Goal: Task Accomplishment & Management: Use online tool/utility

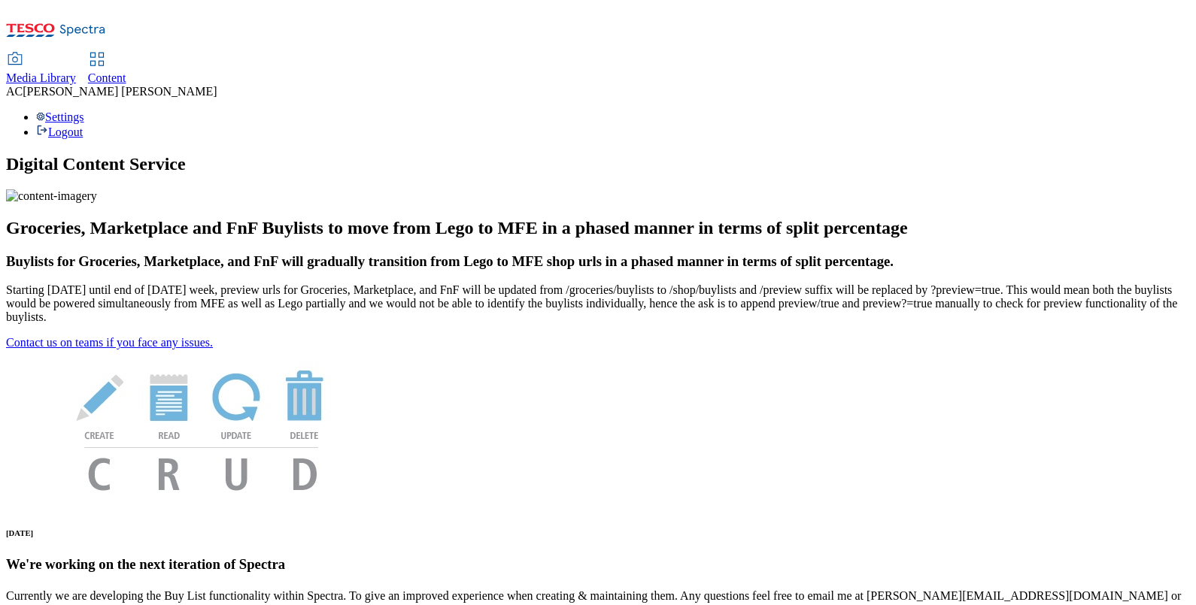
click at [126, 71] on div "Content" at bounding box center [107, 78] width 38 height 14
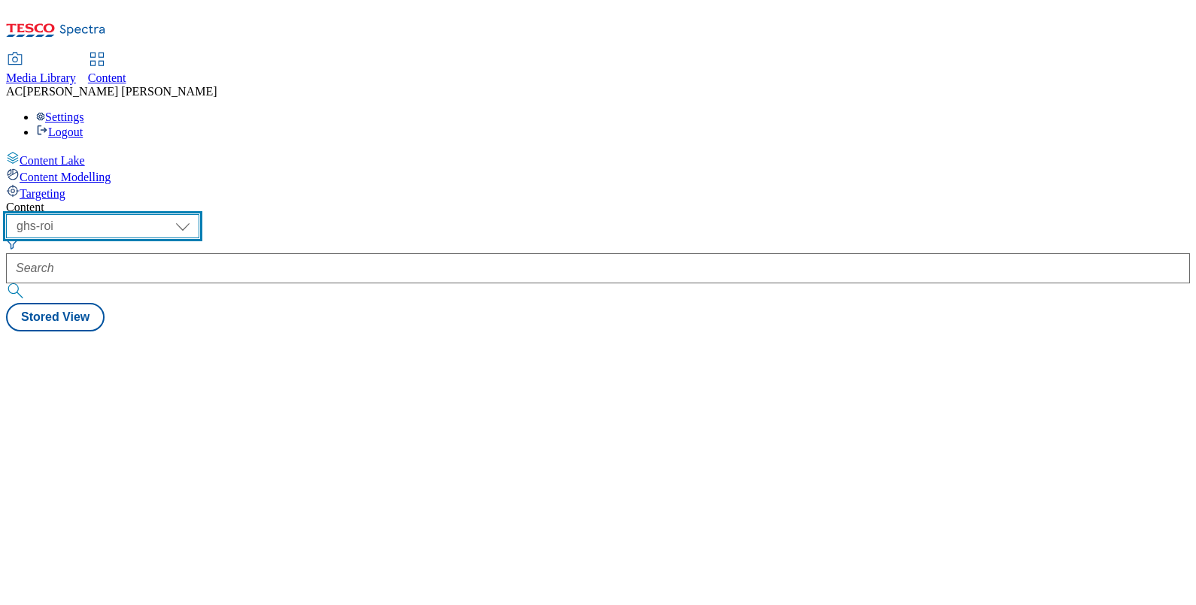
click at [199, 214] on select "ghs-roi ghs-uk" at bounding box center [102, 226] width 193 height 24
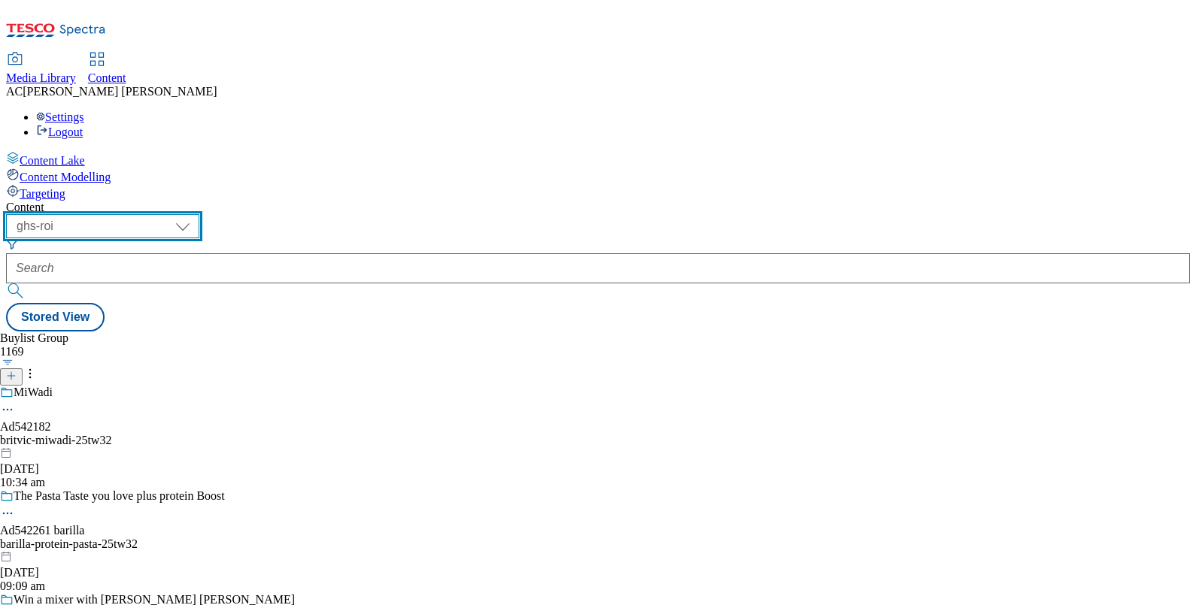
select select "ghs-uk"
click at [196, 214] on select "ghs-roi ghs-uk" at bounding box center [102, 226] width 193 height 24
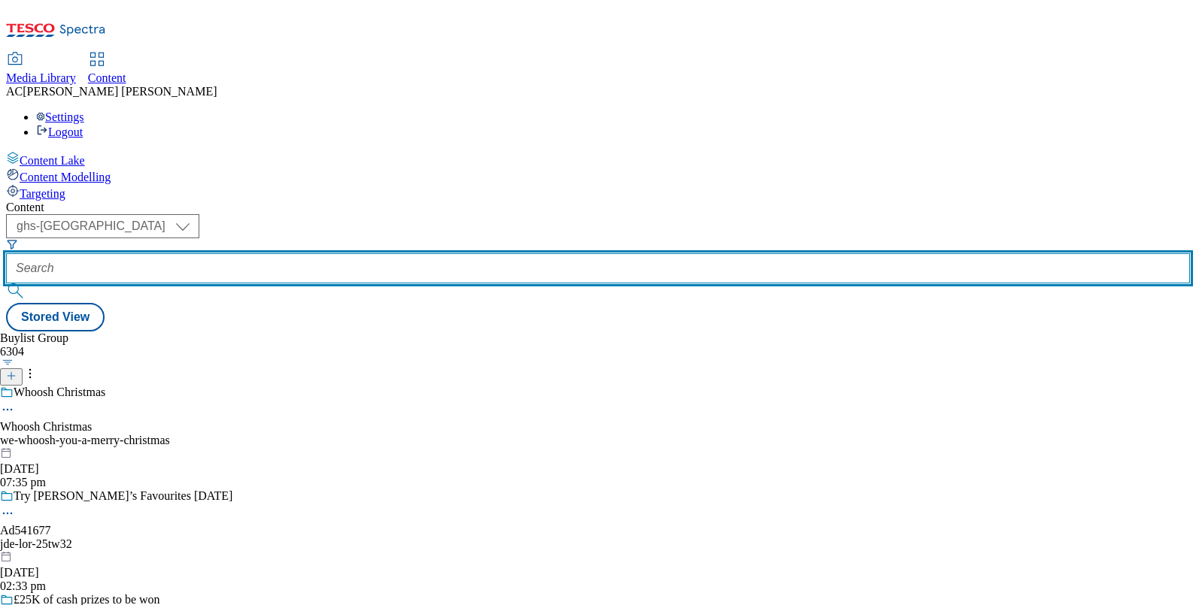
click at [359, 253] on input "text" at bounding box center [598, 268] width 1184 height 30
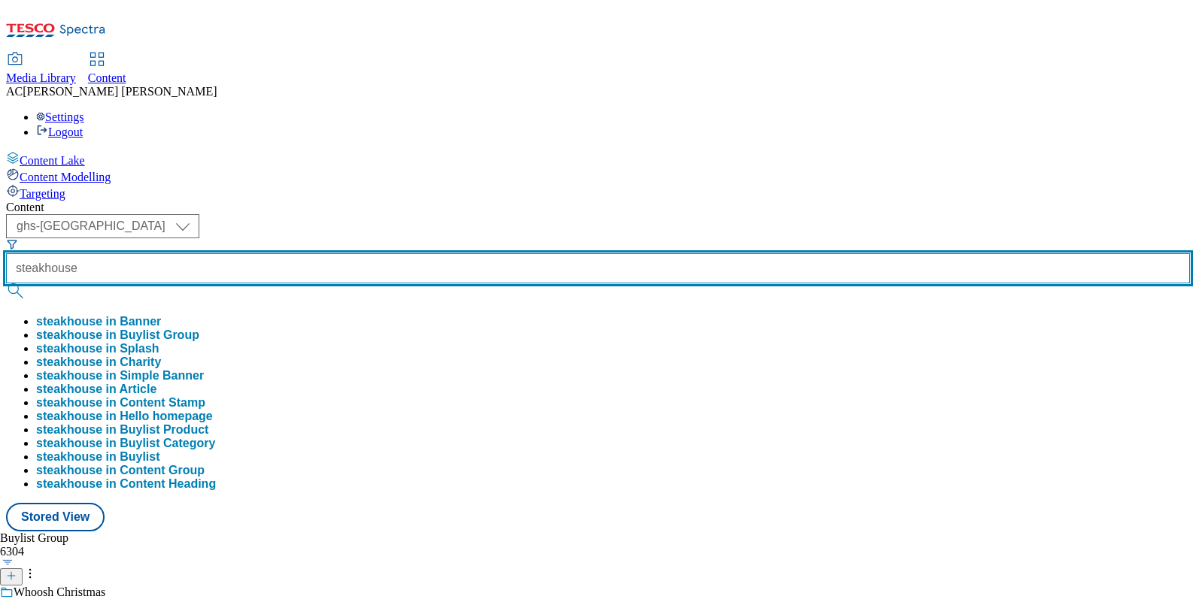
type input "steakhouse"
click at [6, 284] on button "submit" at bounding box center [16, 291] width 21 height 15
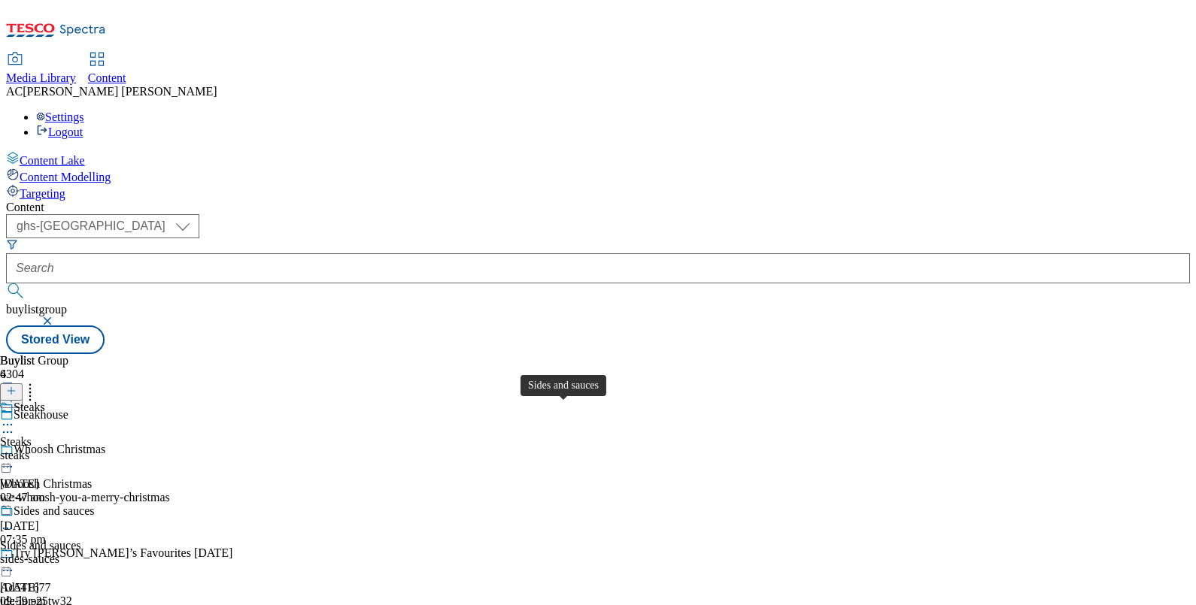
click at [81, 539] on div "Sides and sauces" at bounding box center [40, 546] width 81 height 14
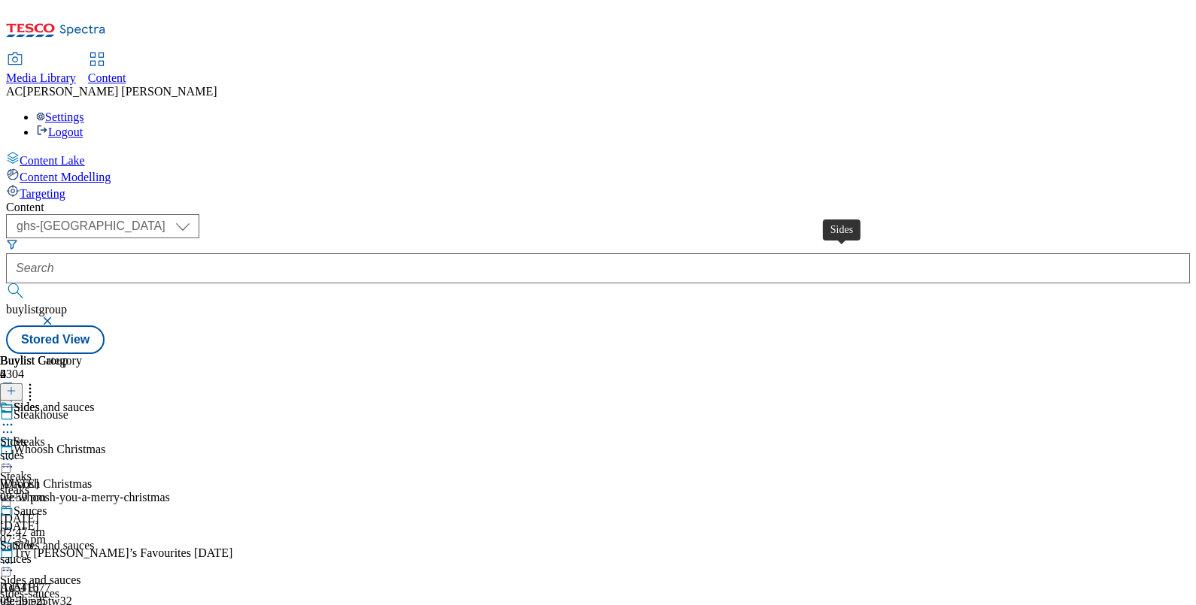
click at [26, 436] on div "Sides" at bounding box center [13, 443] width 26 height 14
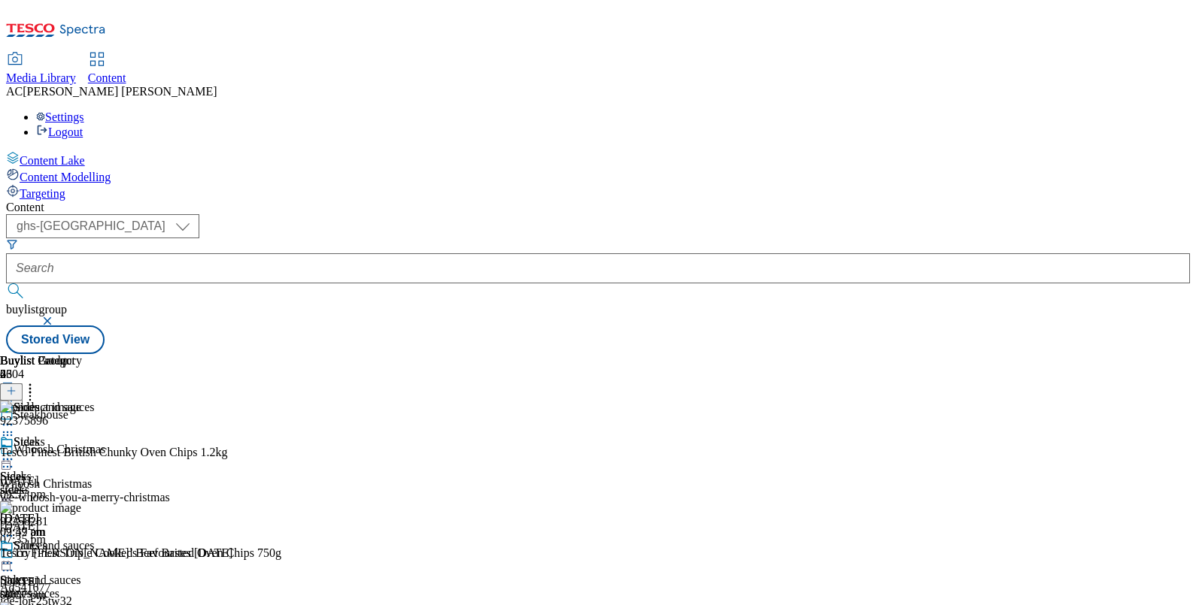
scroll to position [690, 0]
click at [1121, 111] on div "Settings Logout" at bounding box center [598, 125] width 1184 height 29
click at [11, 387] on line at bounding box center [11, 391] width 0 height 8
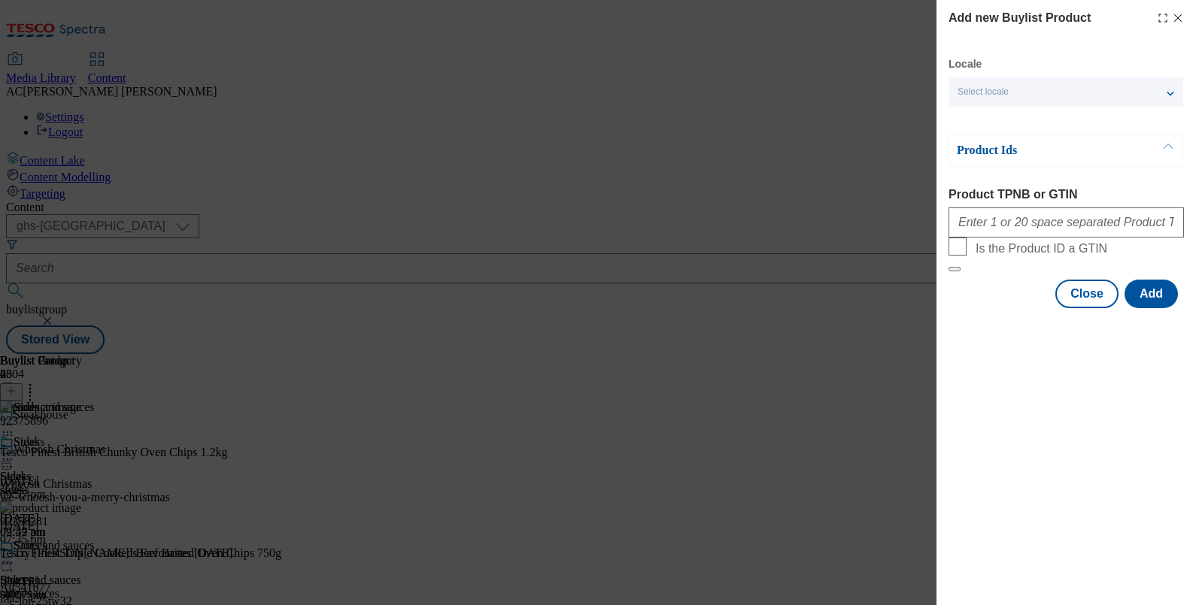
click at [1179, 15] on icon "Modal" at bounding box center [1178, 18] width 12 height 12
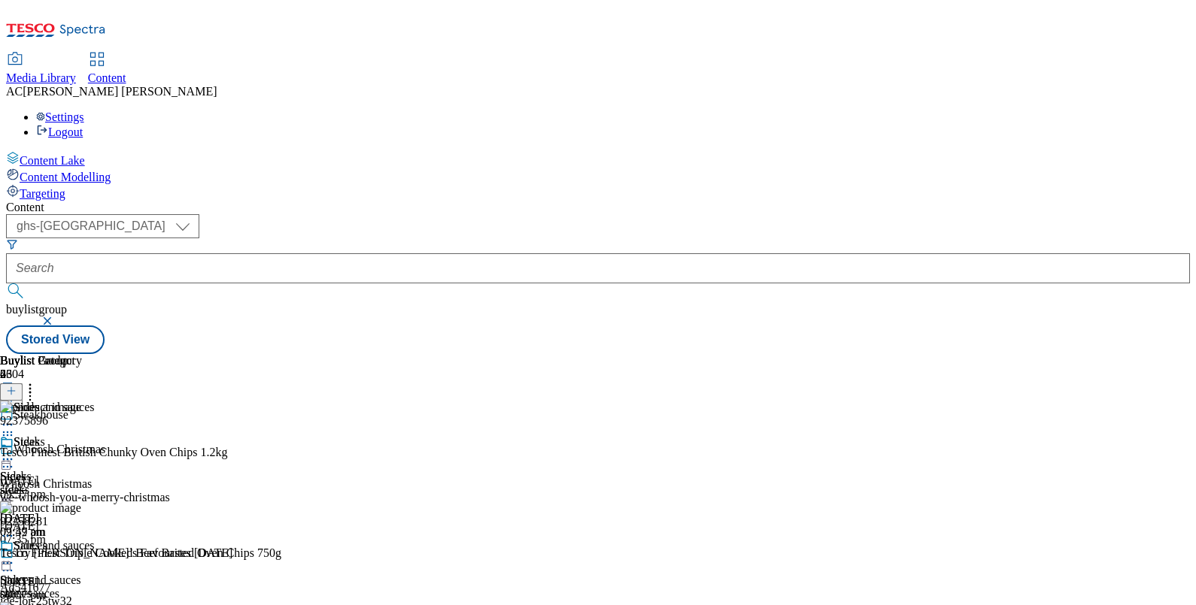
click at [38, 381] on icon at bounding box center [30, 388] width 15 height 15
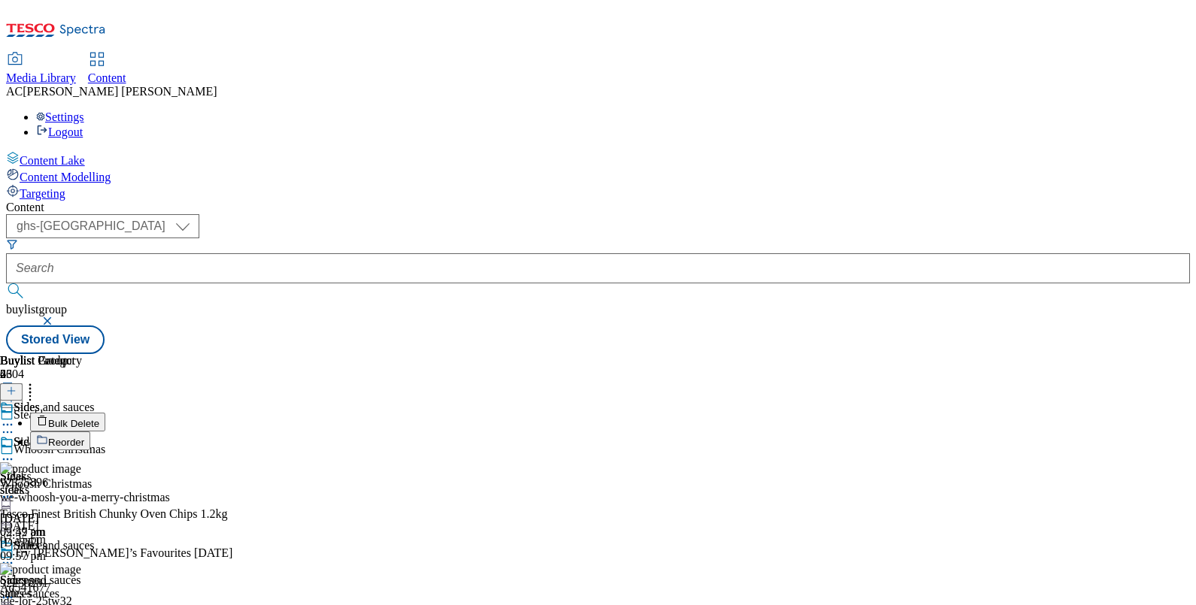
click at [84, 437] on span "Reorder" at bounding box center [66, 442] width 36 height 11
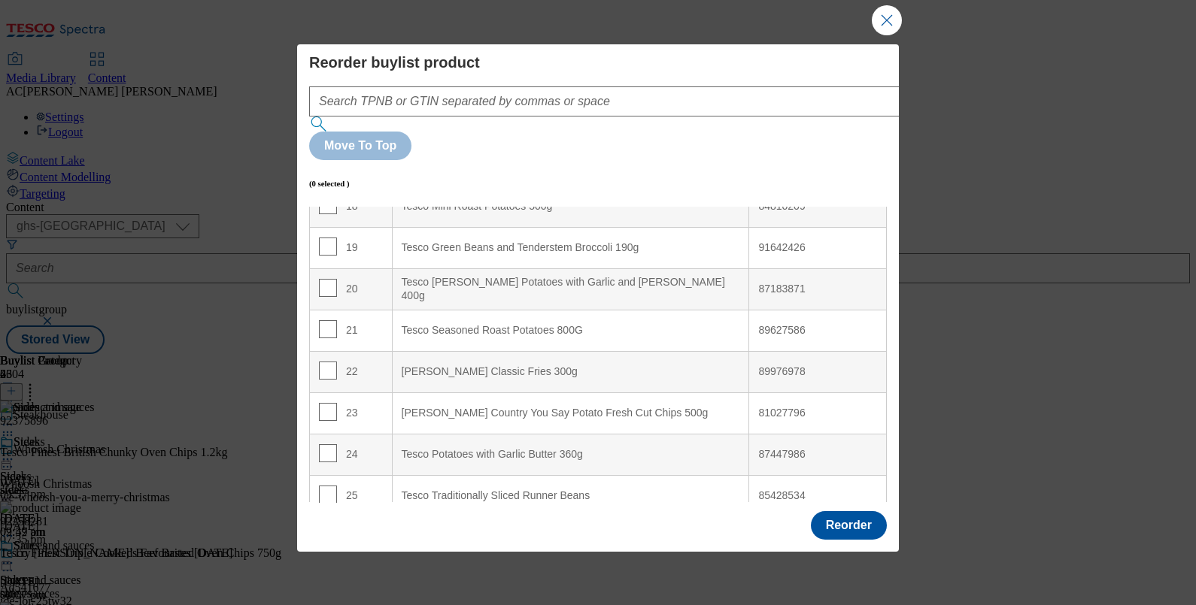
scroll to position [768, 0]
click at [883, 19] on button "Close Modal" at bounding box center [887, 20] width 30 height 30
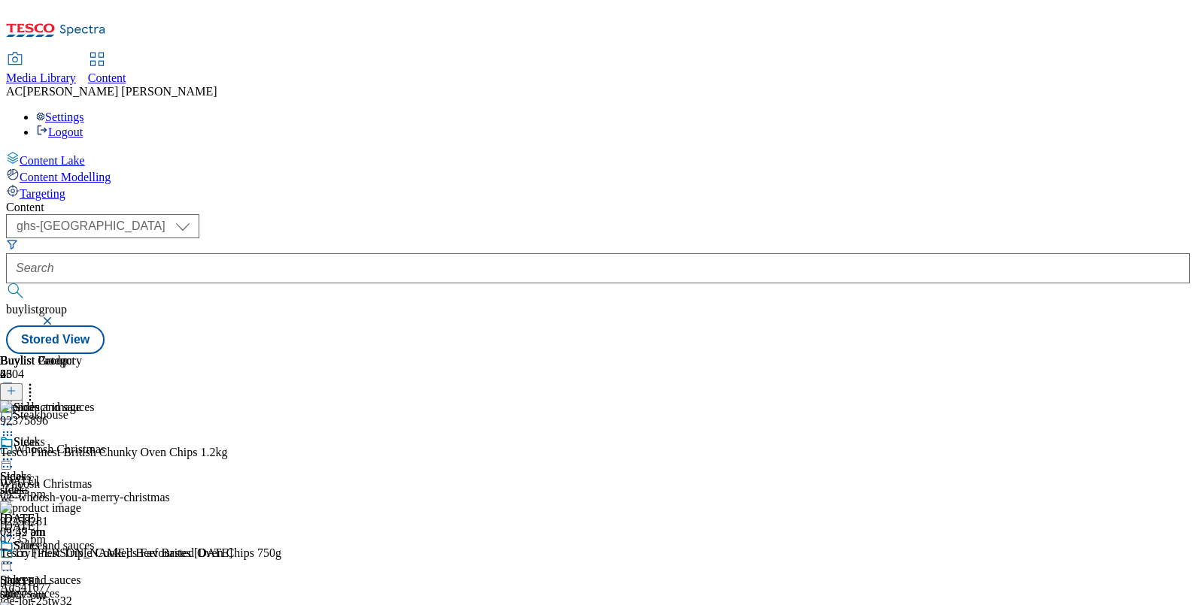
click at [17, 386] on icon at bounding box center [11, 391] width 11 height 11
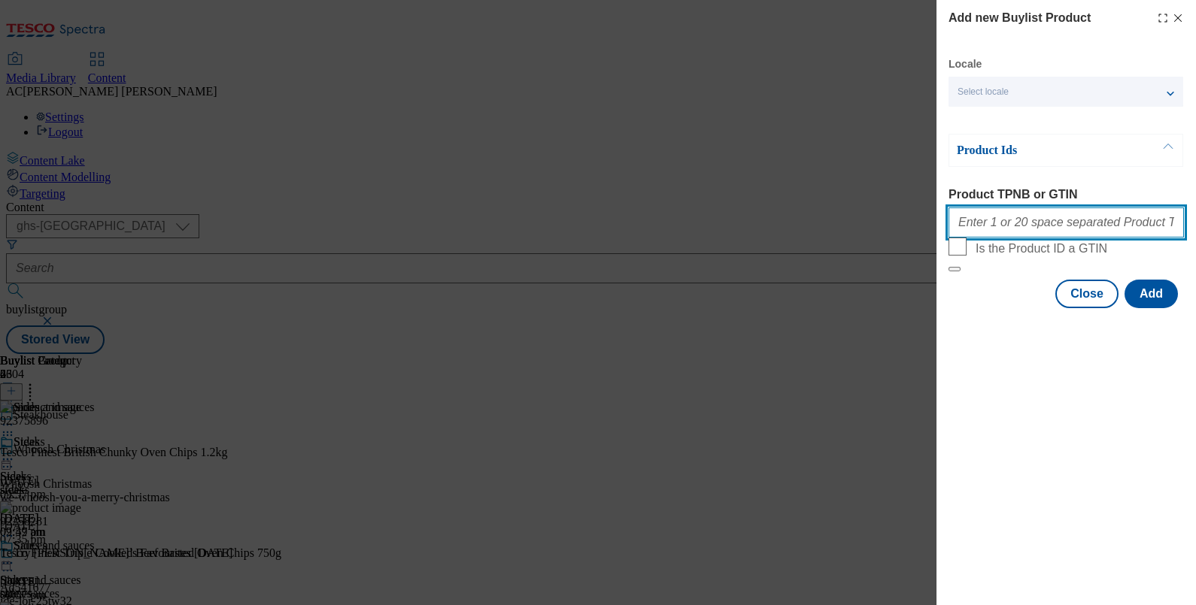
click at [1082, 218] on input "Product TPNB or GTIN" at bounding box center [1065, 223] width 235 height 30
paste input "93277262 93423913 93600681 93603080 93611276"
type input "93277262 93423913 93600681 93603080 93611276"
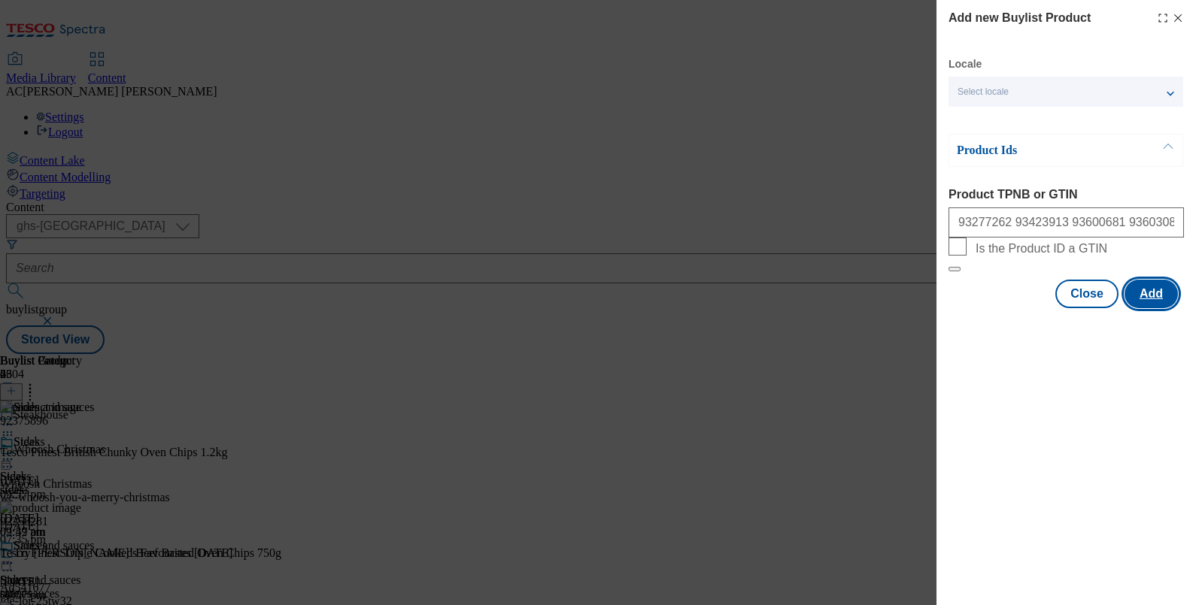
click at [1150, 308] on button "Add" at bounding box center [1150, 294] width 53 height 29
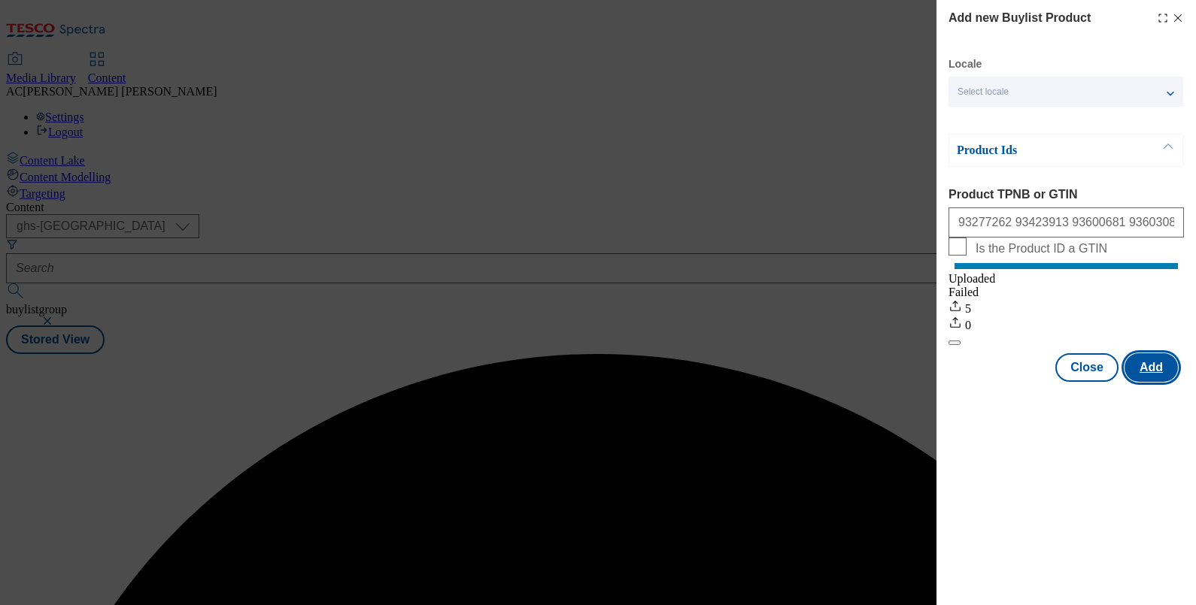
scroll to position [0, 0]
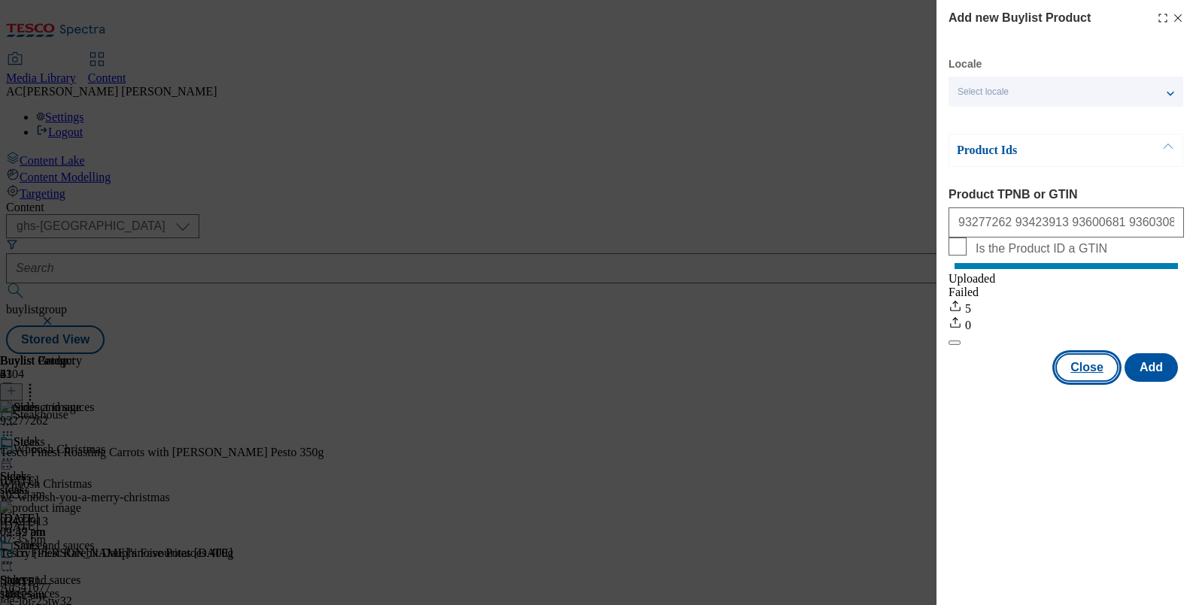
click at [1085, 381] on button "Close" at bounding box center [1086, 368] width 63 height 29
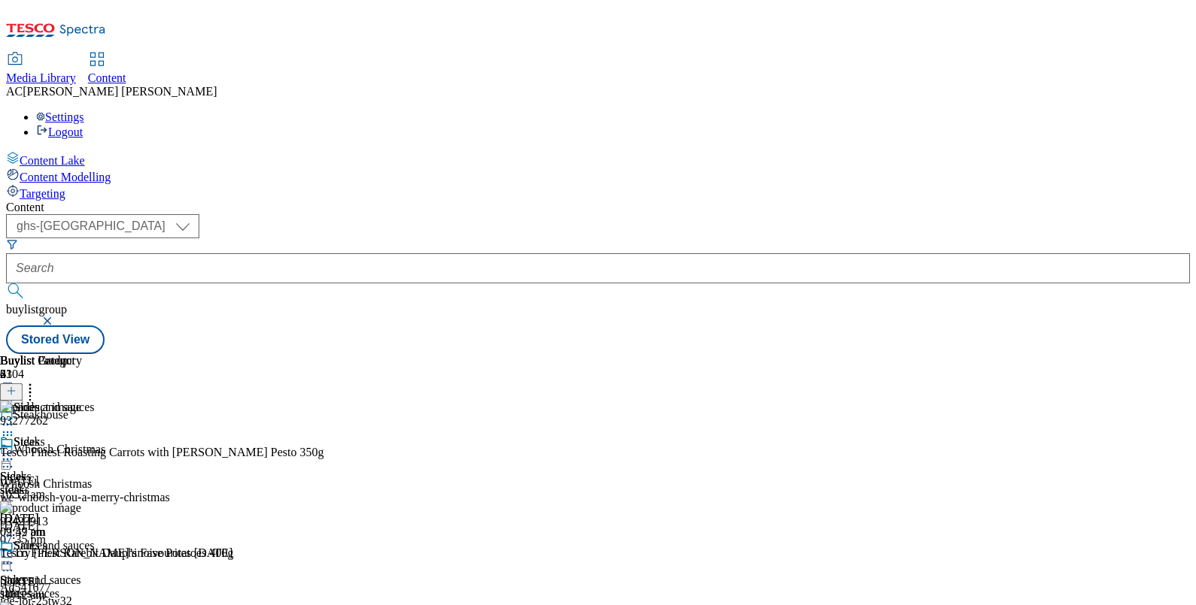
click at [82, 452] on div at bounding box center [41, 461] width 82 height 18
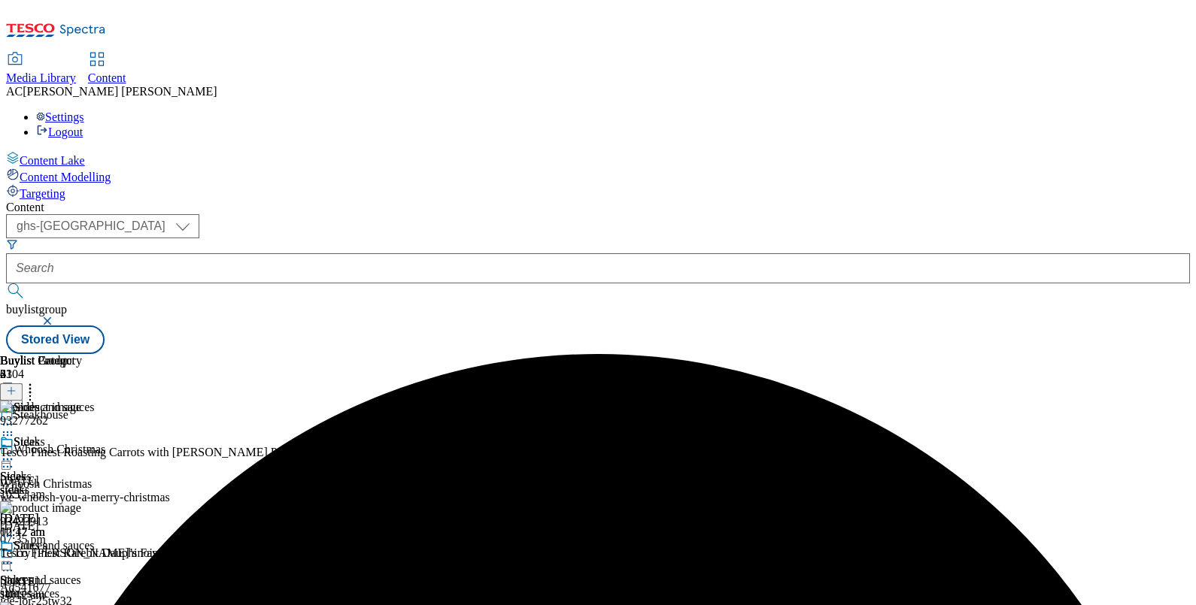
click at [82, 436] on div "Sides Sides sides 21 Sept 2025 10:12 am" at bounding box center [41, 488] width 82 height 104
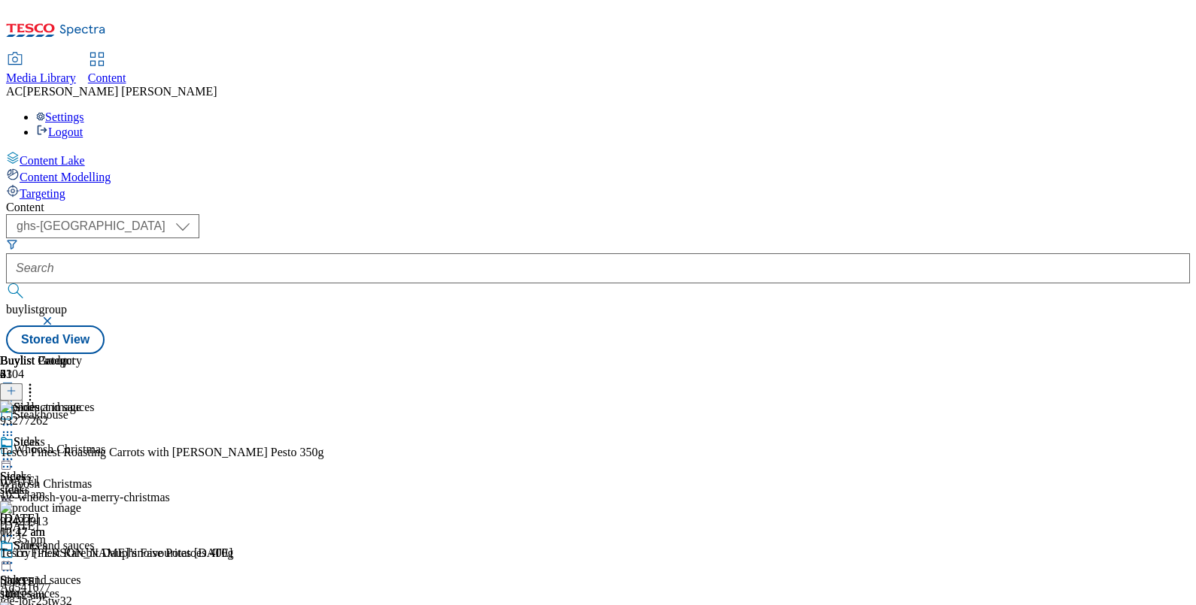
click at [9, 459] on circle at bounding box center [8, 460] width 2 height 2
click at [97, 572] on span "Un-preview" at bounding box center [72, 577] width 50 height 11
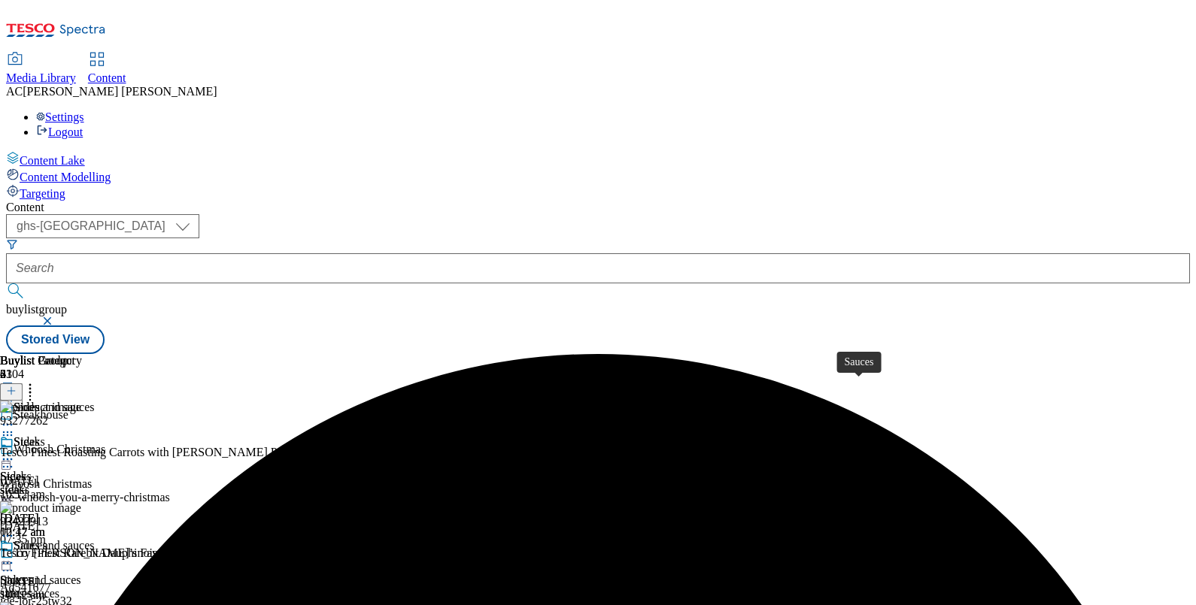
click at [47, 539] on div "Sauces" at bounding box center [30, 546] width 33 height 14
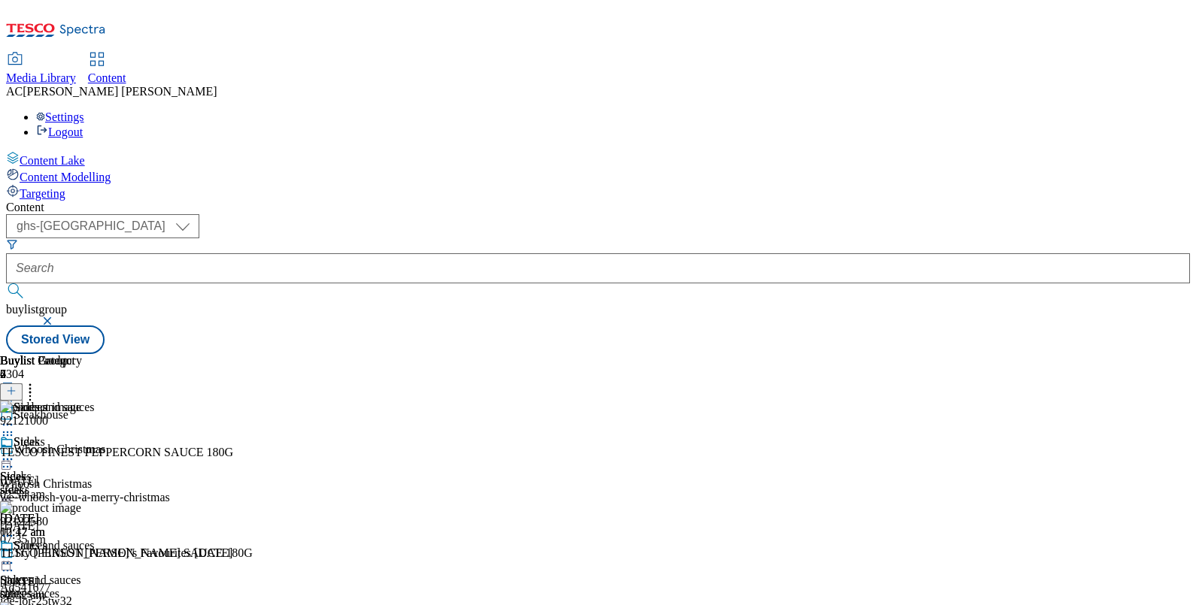
scroll to position [0, 139]
click at [38, 381] on icon at bounding box center [30, 388] width 15 height 15
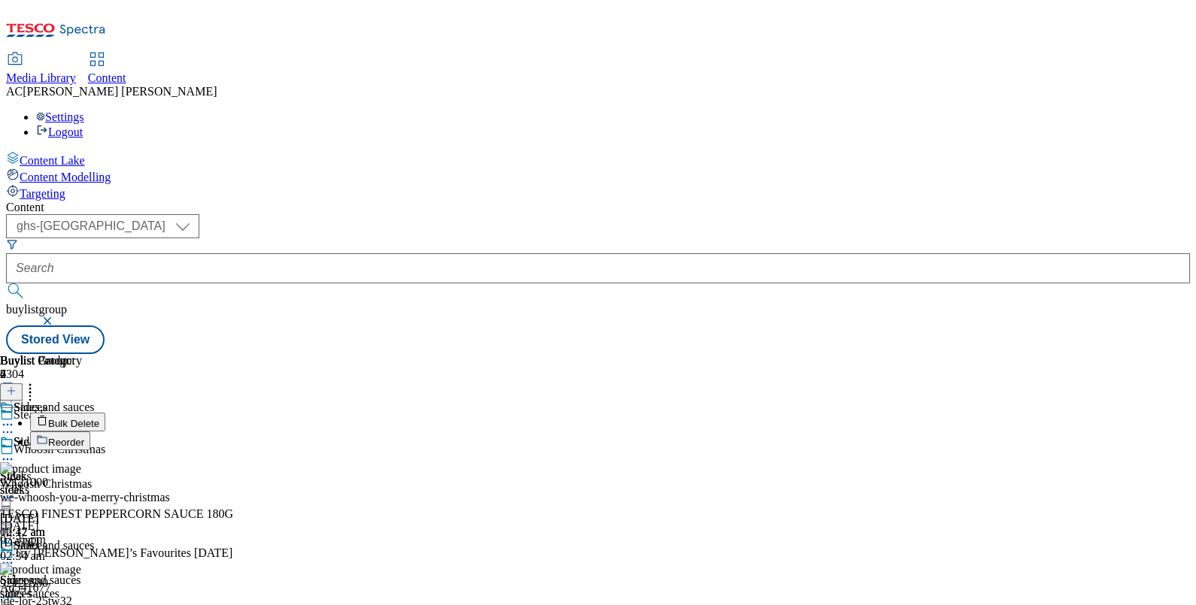
click at [253, 432] on li "Reorder" at bounding box center [141, 441] width 223 height 19
click at [84, 437] on span "Reorder" at bounding box center [66, 442] width 36 height 11
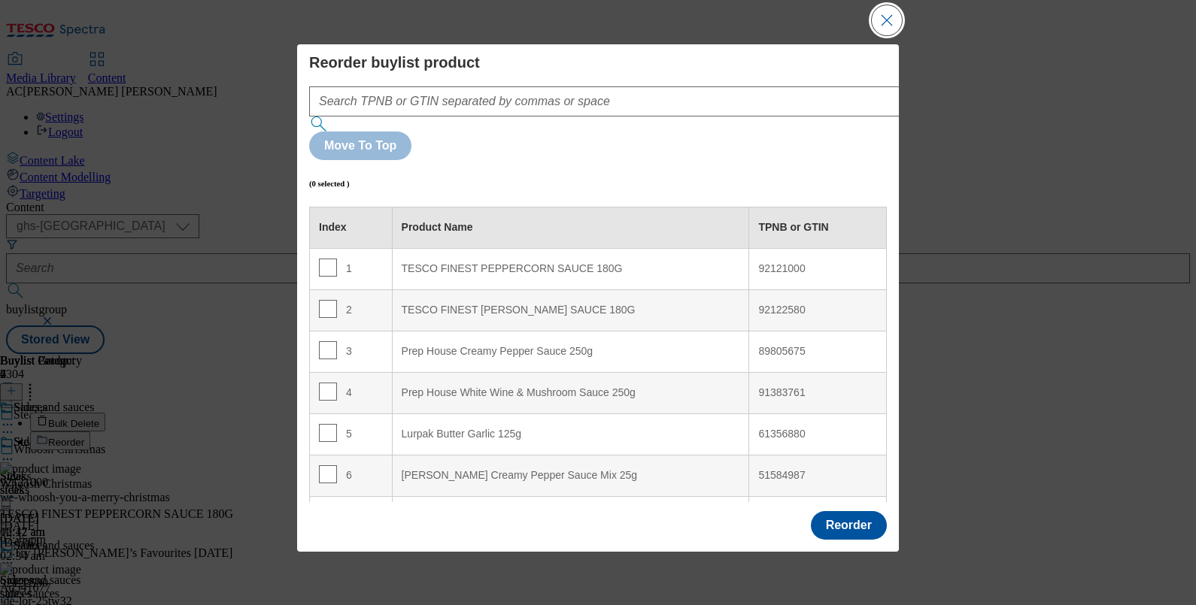
click at [882, 20] on button "Close Modal" at bounding box center [887, 20] width 30 height 30
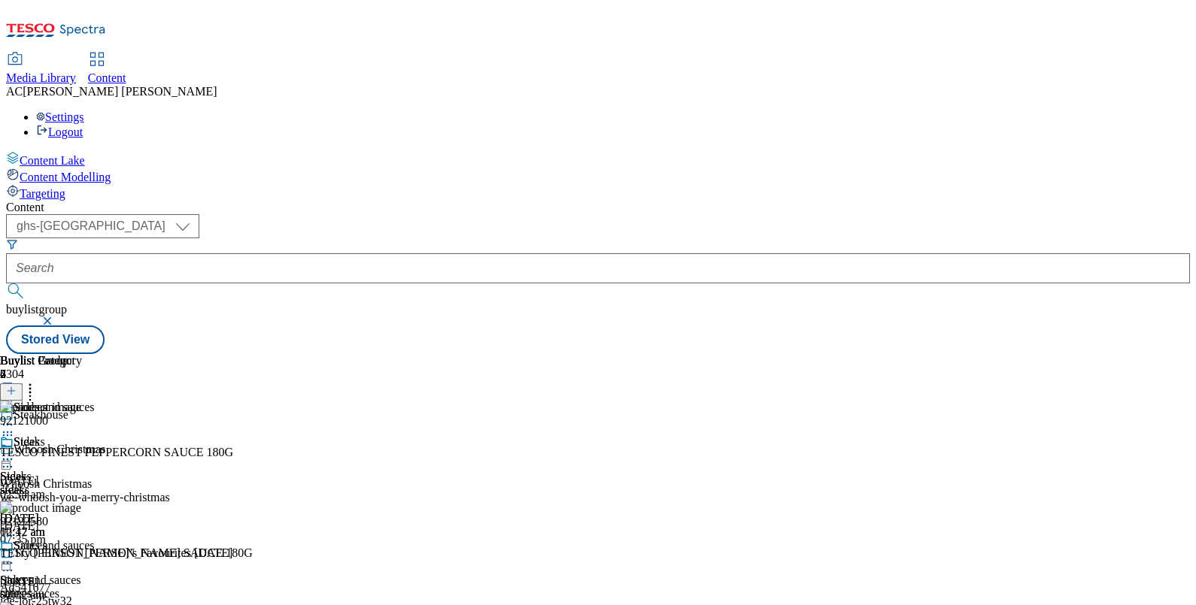
click at [17, 386] on icon at bounding box center [11, 391] width 11 height 11
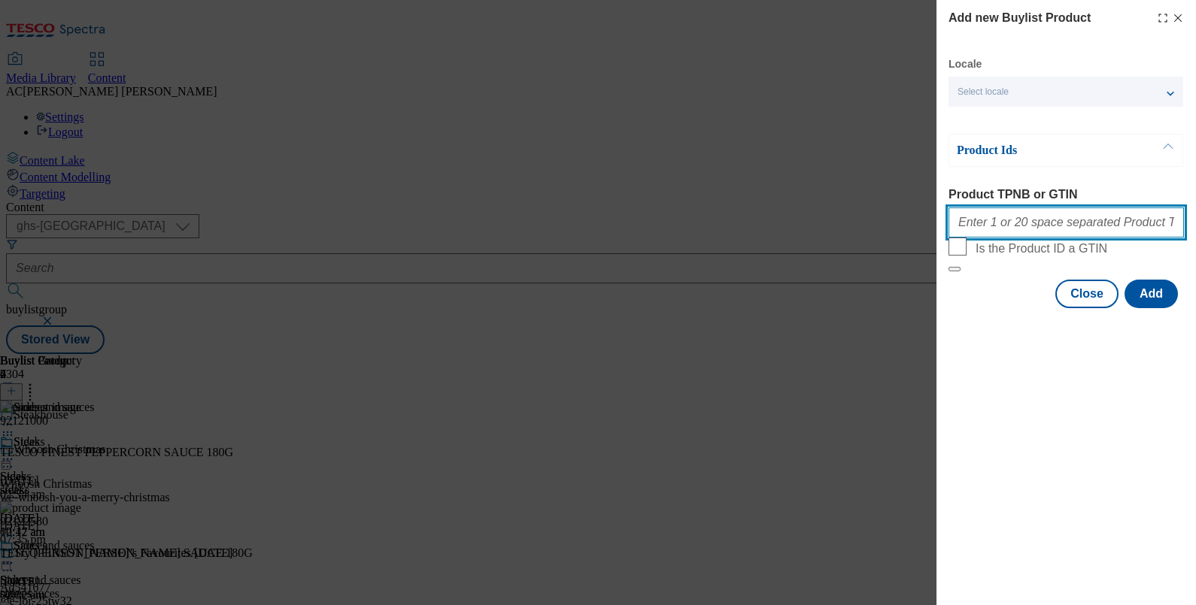
click at [1055, 223] on input "Product TPNB or GTIN" at bounding box center [1065, 223] width 235 height 30
paste input "92913560 93543720 93666942 93419533 93419769 93538173"
type input "92913560 93543720 93666942 93419533 93419769 93538173"
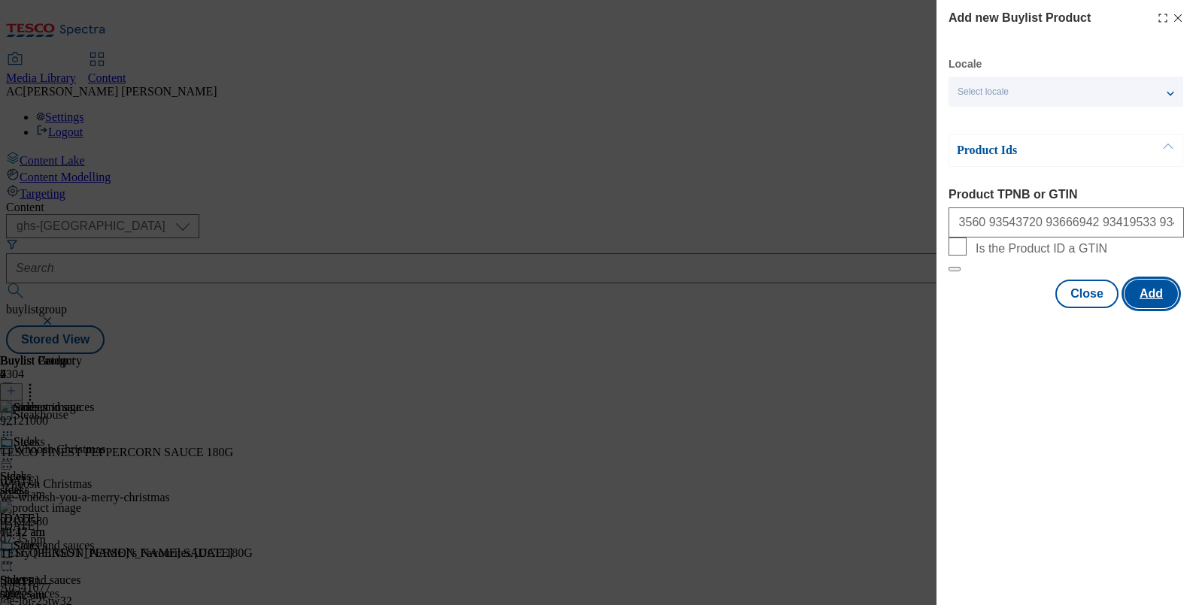
scroll to position [0, 0]
click at [1152, 308] on button "Add" at bounding box center [1150, 294] width 53 height 29
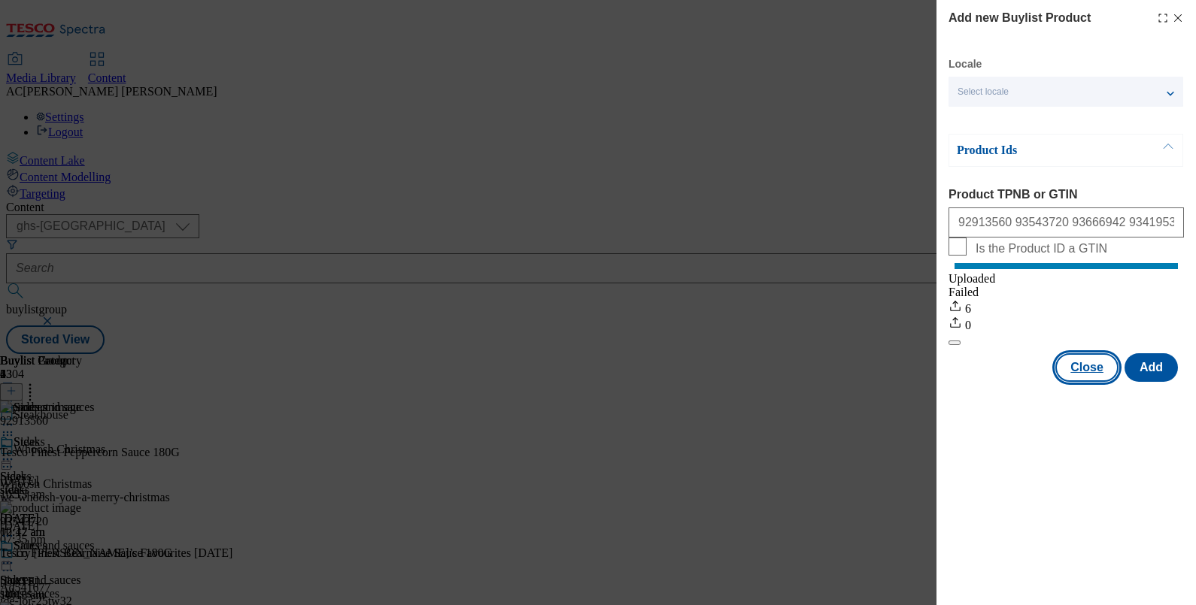
click at [1083, 381] on button "Close" at bounding box center [1086, 368] width 63 height 29
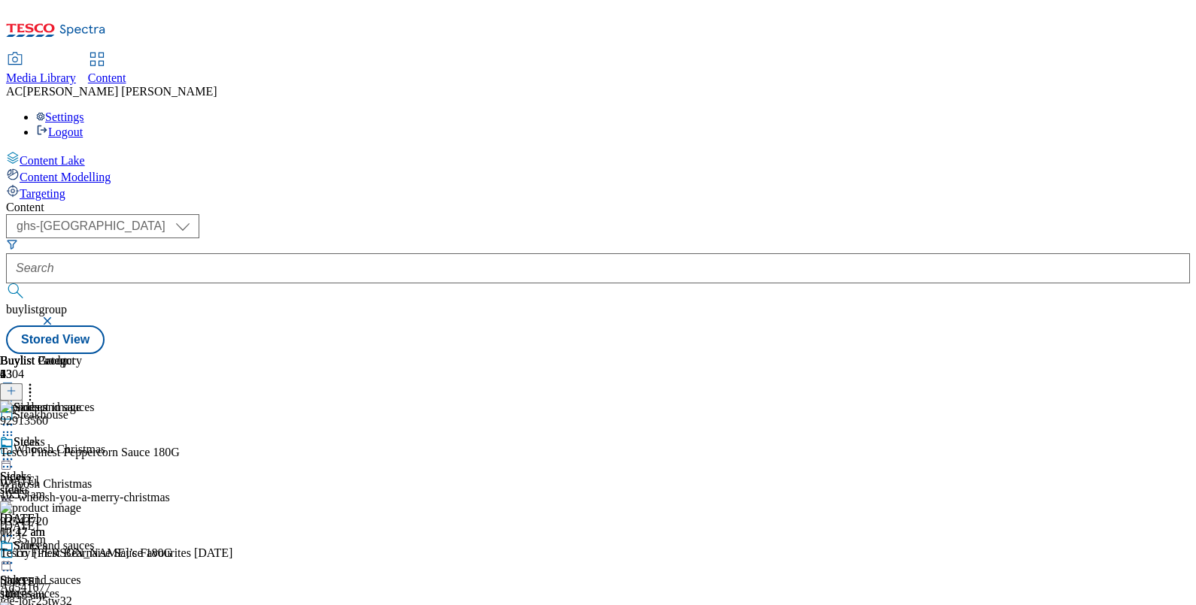
click at [9, 563] on circle at bounding box center [8, 564] width 2 height 2
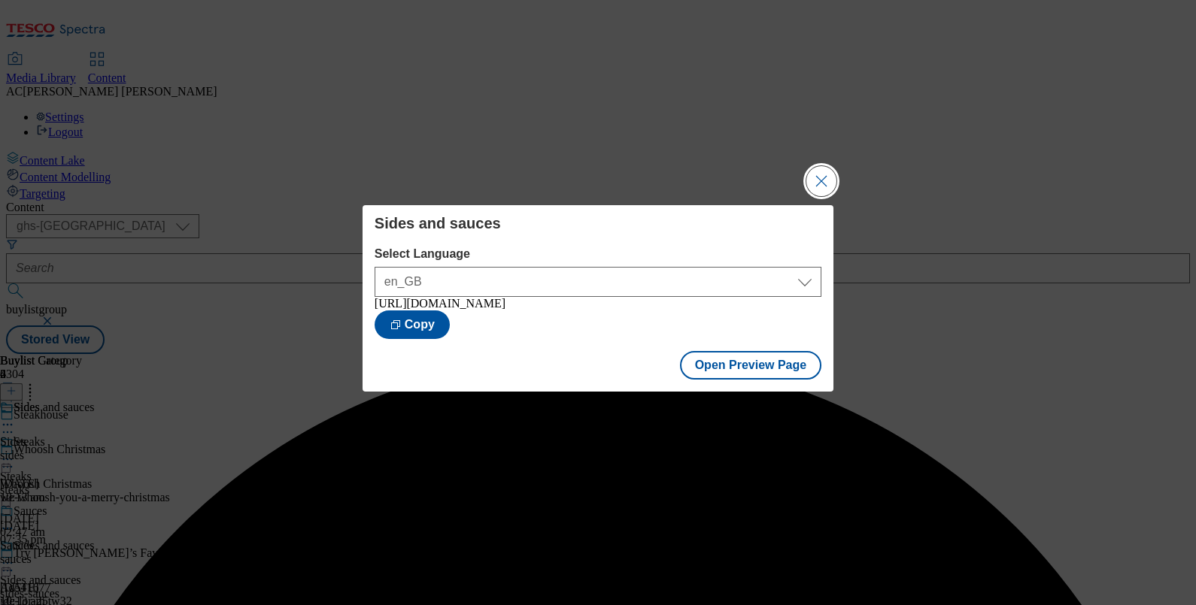
click at [817, 181] on button "Close Modal" at bounding box center [821, 181] width 30 height 30
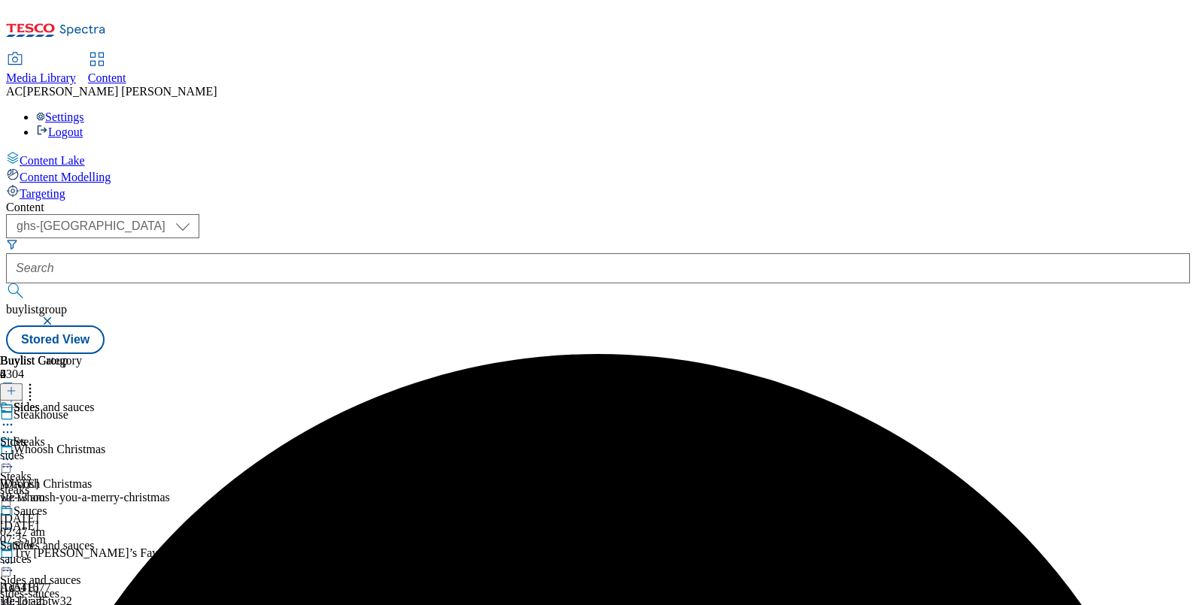
click at [99, 556] on div at bounding box center [49, 565] width 99 height 18
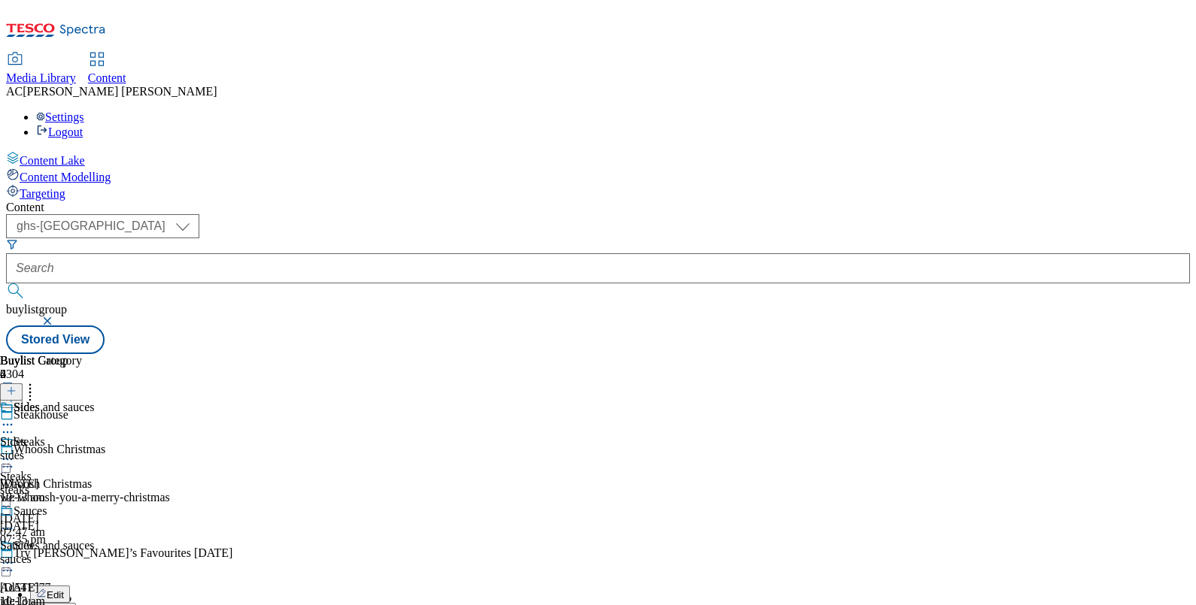
scroll to position [145, 0]
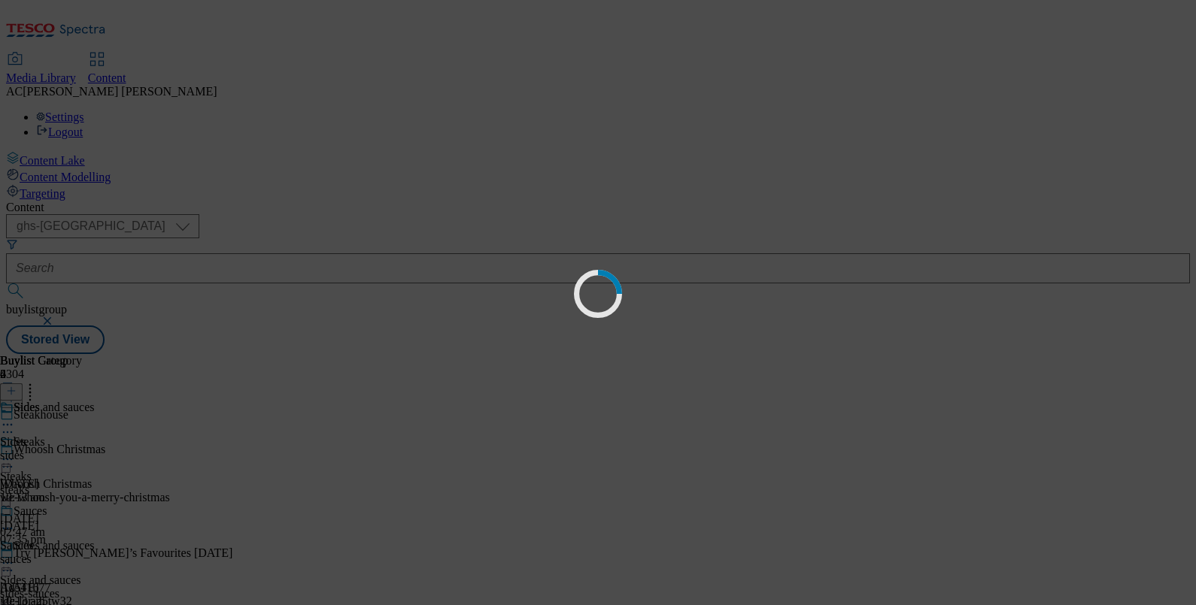
scroll to position [0, 0]
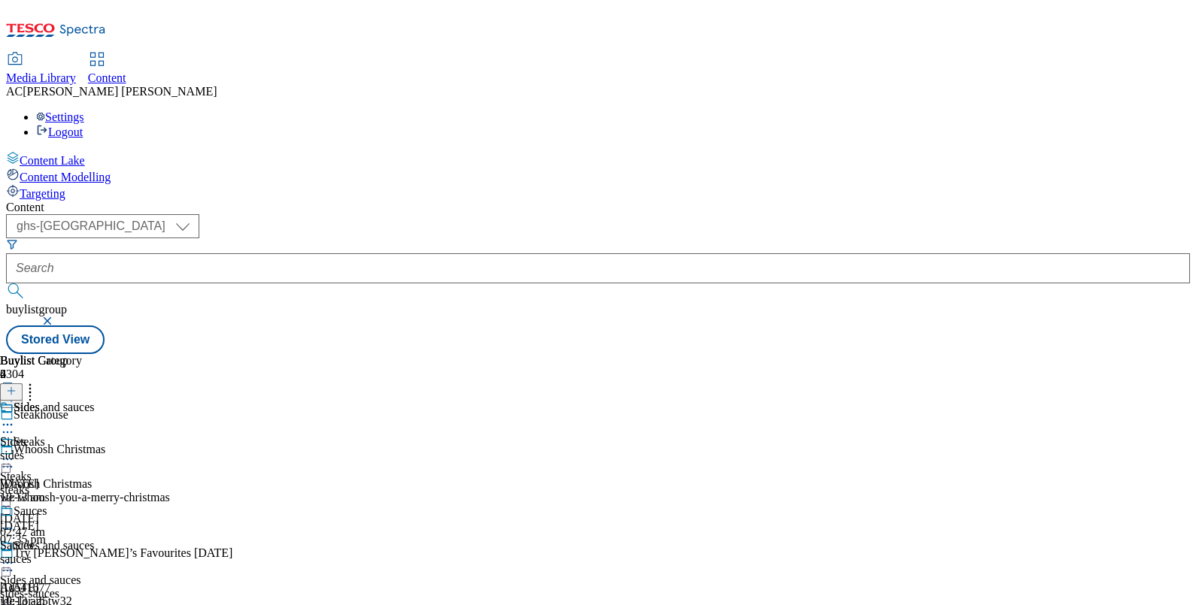
click at [99, 436] on div "Steaks" at bounding box center [49, 453] width 99 height 35
click at [45, 401] on div "Steaks" at bounding box center [30, 408] width 32 height 14
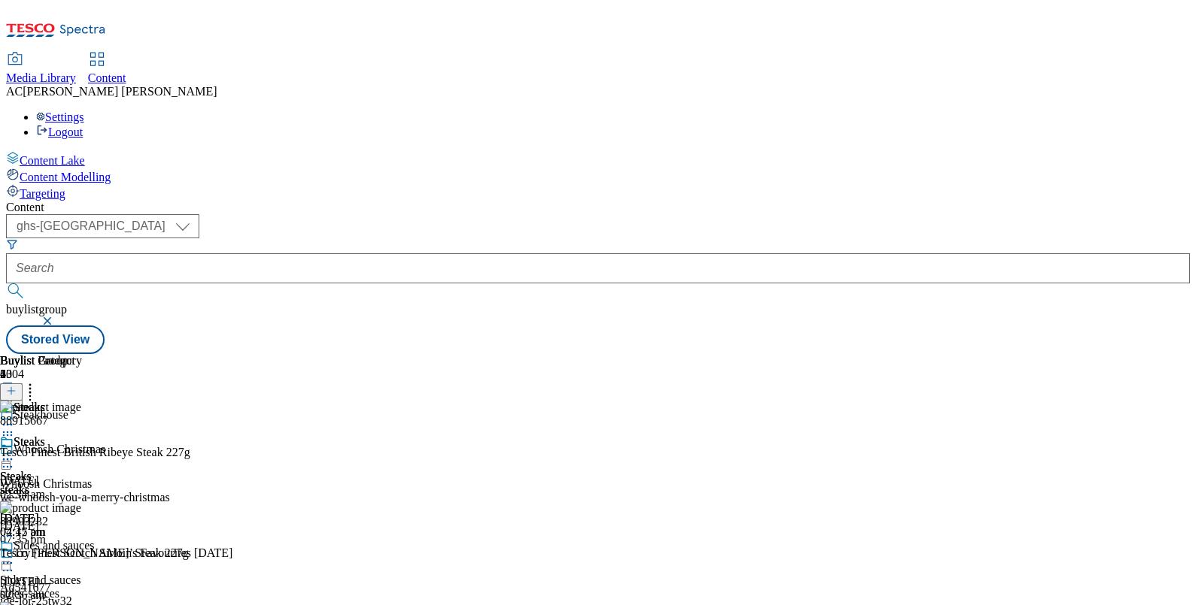
scroll to position [0, 139]
click at [38, 381] on icon at bounding box center [30, 388] width 15 height 15
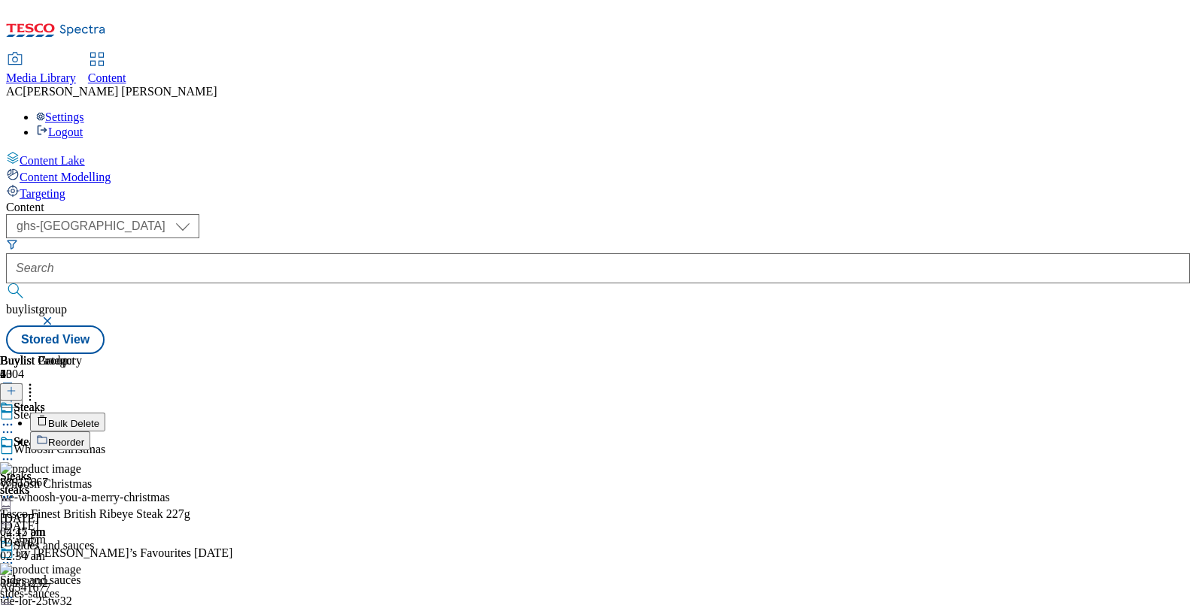
click at [303, 432] on li "Reorder" at bounding box center [166, 441] width 273 height 19
click at [84, 437] on span "Reorder" at bounding box center [66, 442] width 36 height 11
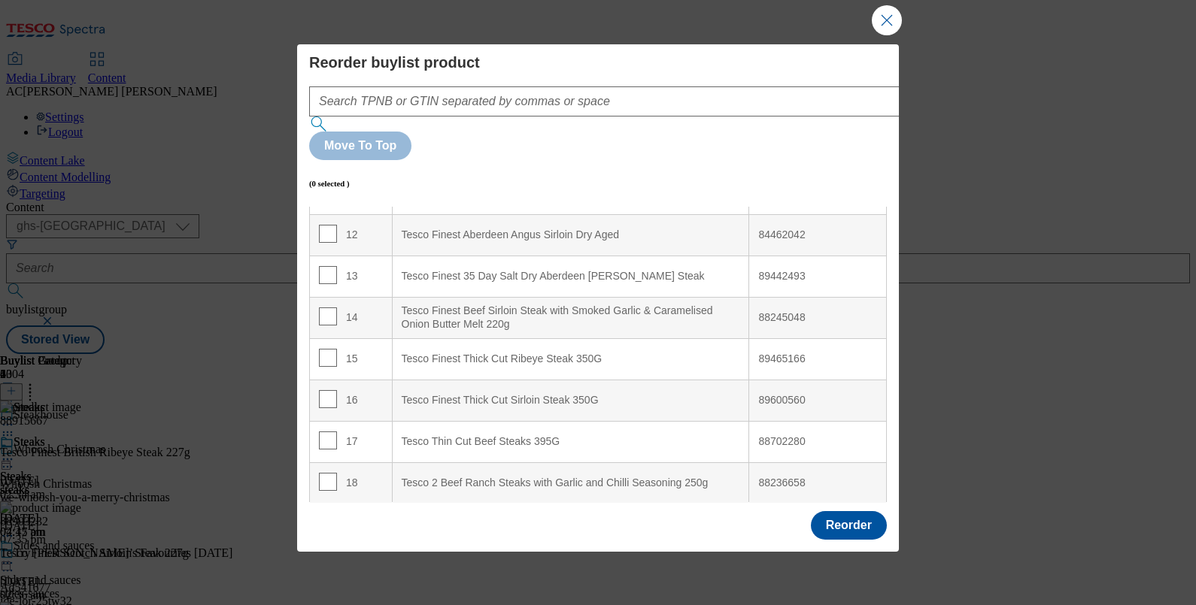
scroll to position [520, 0]
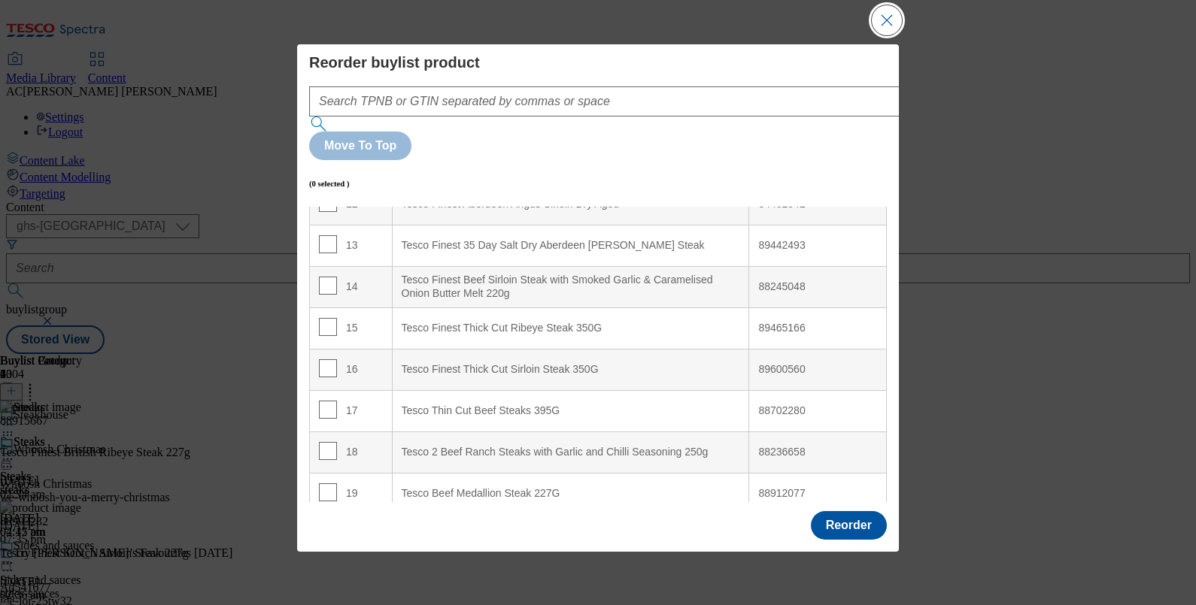
click at [881, 18] on button "Close Modal" at bounding box center [887, 20] width 30 height 30
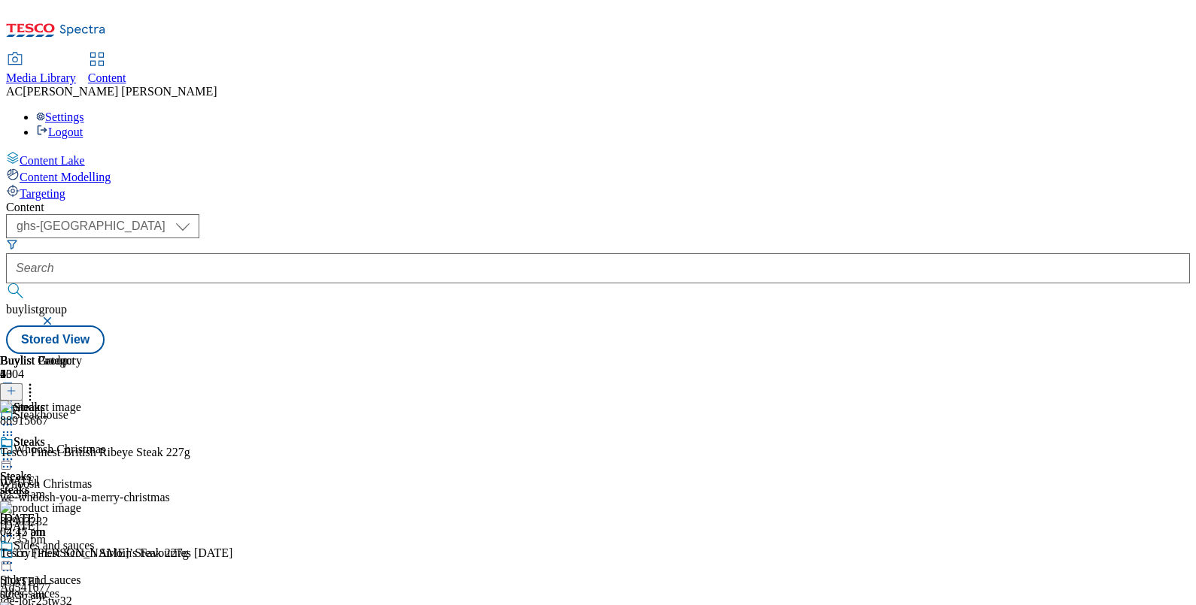
click at [17, 386] on icon at bounding box center [11, 391] width 11 height 11
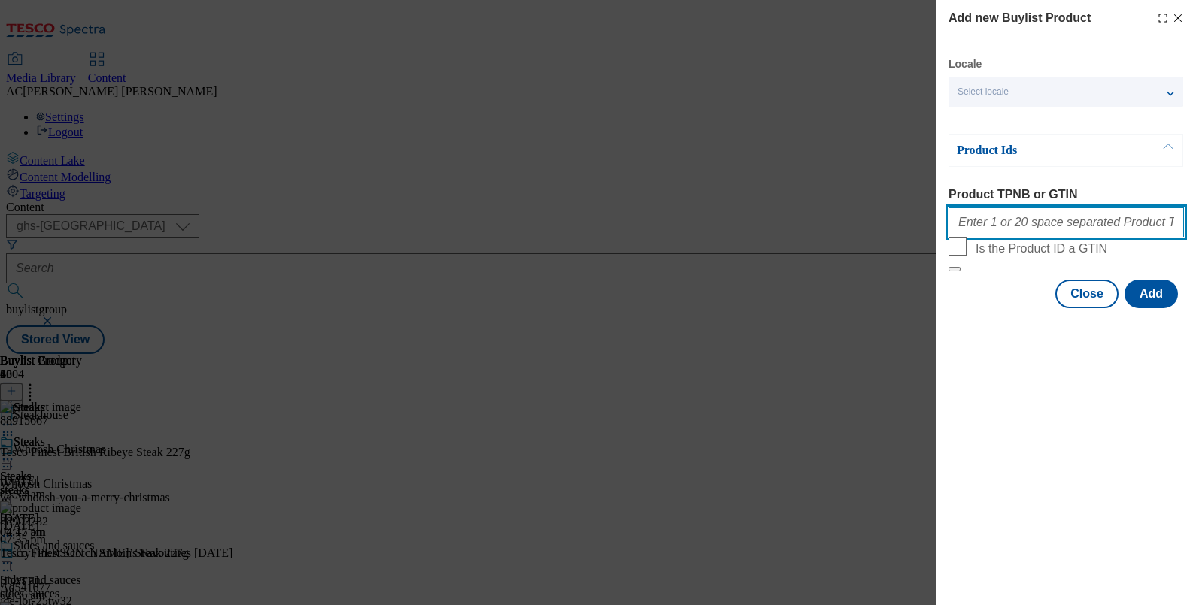
click at [1067, 226] on input "Product TPNB or GTIN" at bounding box center [1065, 223] width 235 height 30
paste input "93345182 93345660 93481388 93486285 93545325 93600911 93612465 93663830 9377888…"
type input "93345182 93345660 93481388 93486285 93545325 93600911 93612465 93663830 9377888…"
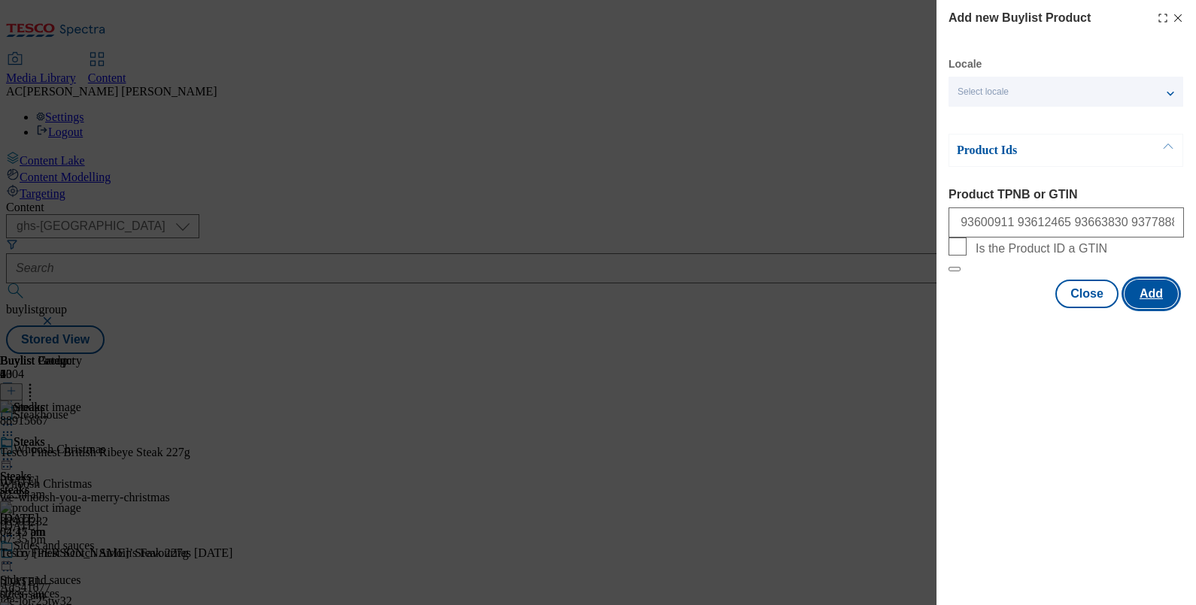
click at [1152, 308] on button "Add" at bounding box center [1150, 294] width 53 height 29
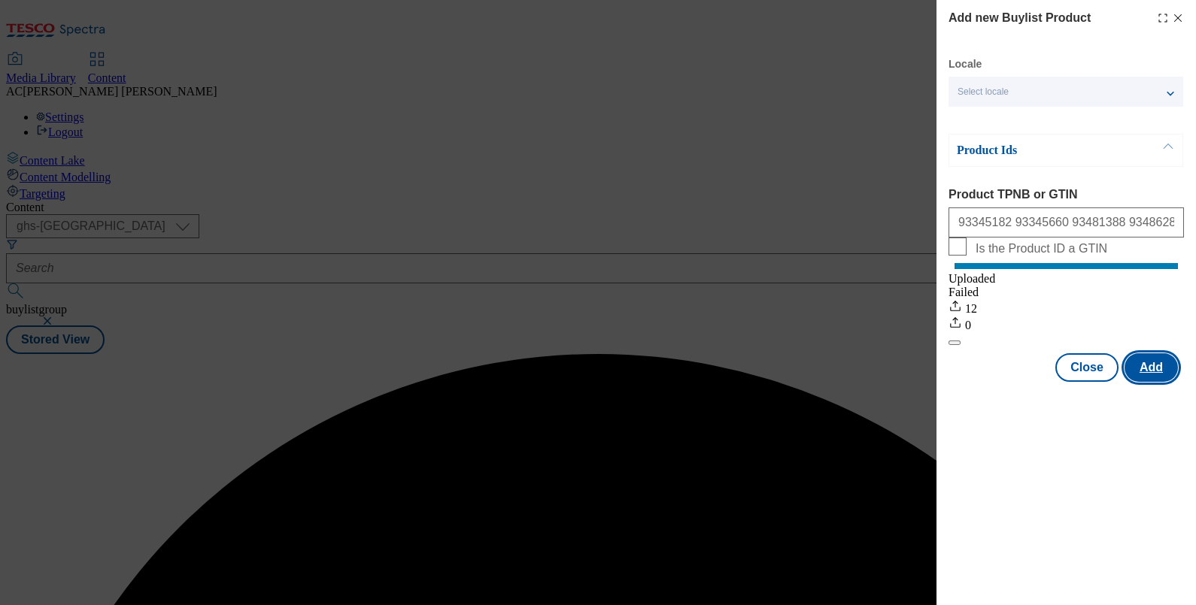
scroll to position [0, 0]
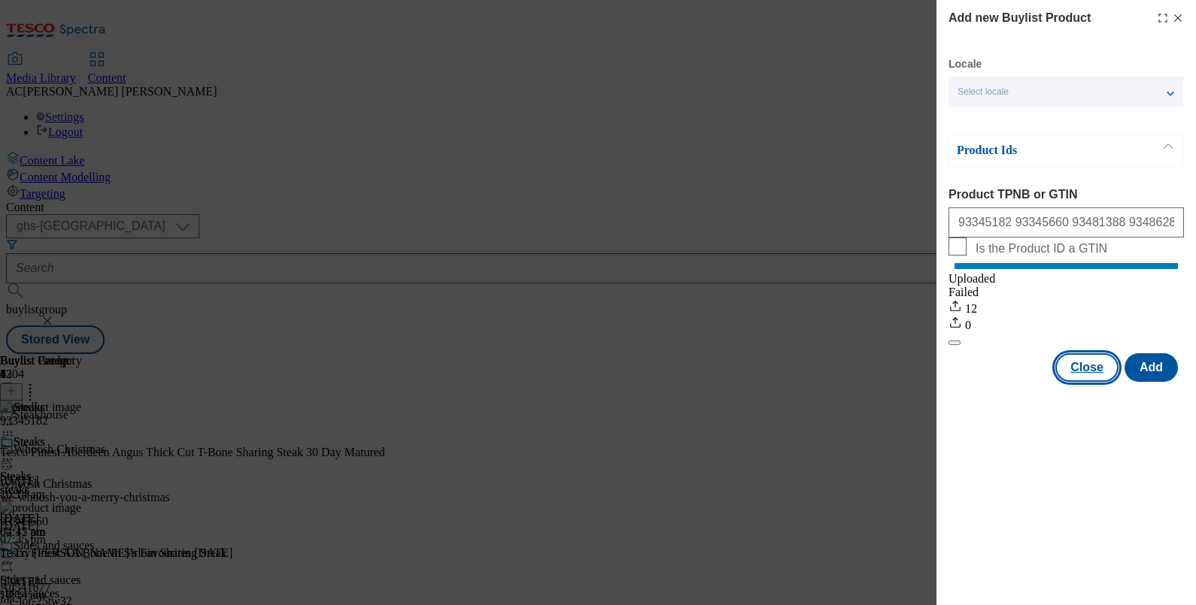
click at [1094, 380] on button "Close" at bounding box center [1086, 368] width 63 height 29
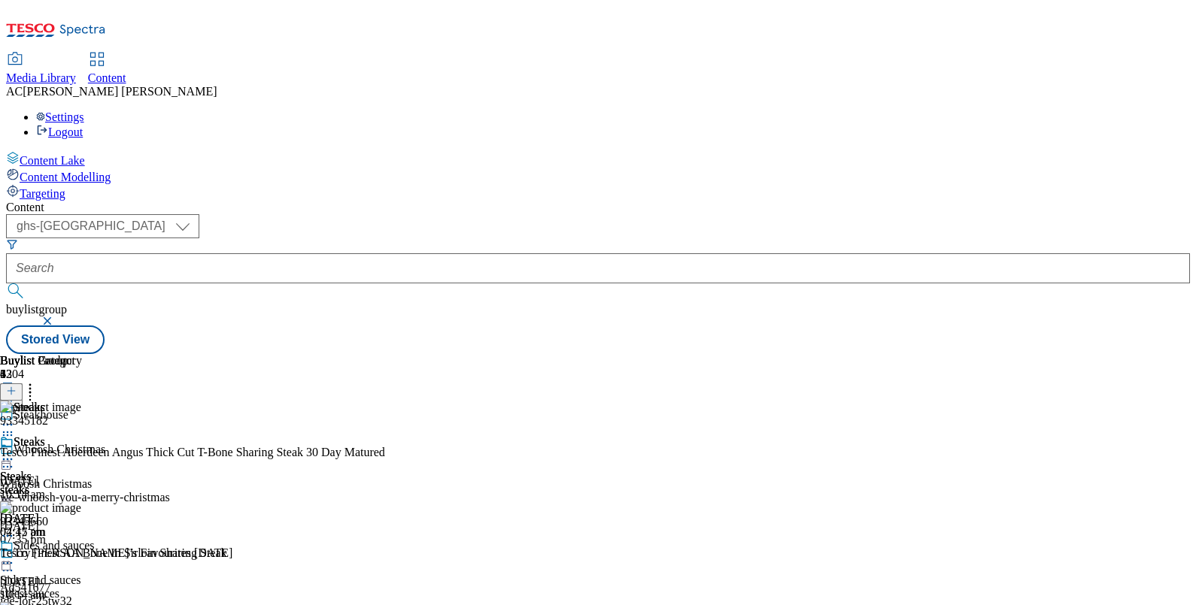
click at [15, 452] on icon at bounding box center [7, 459] width 15 height 15
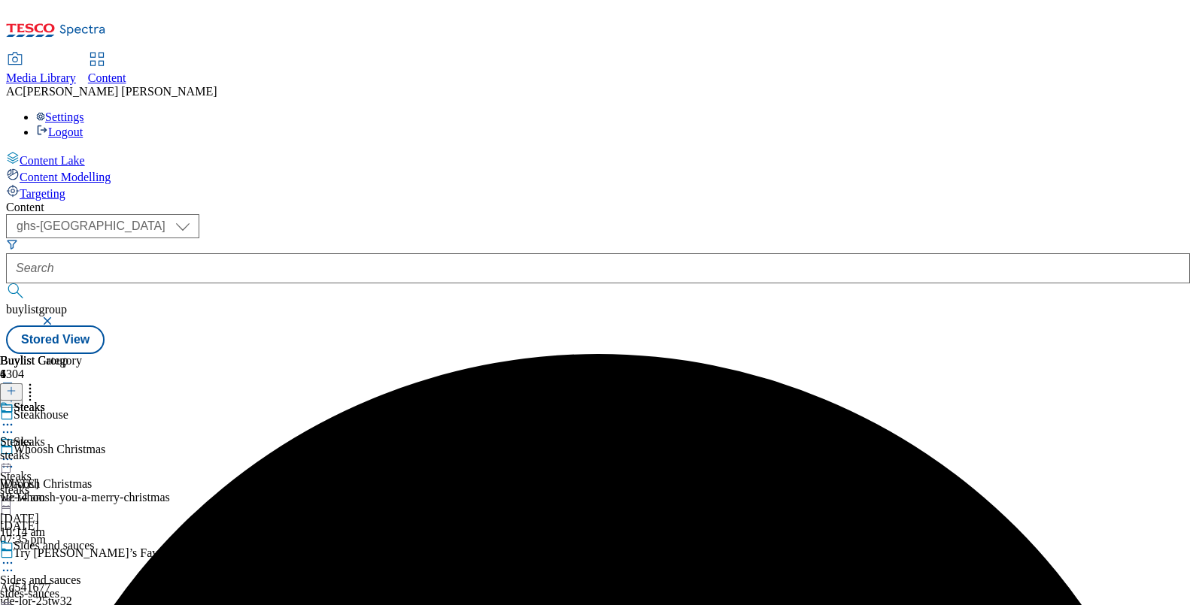
click at [15, 452] on icon at bounding box center [7, 459] width 15 height 15
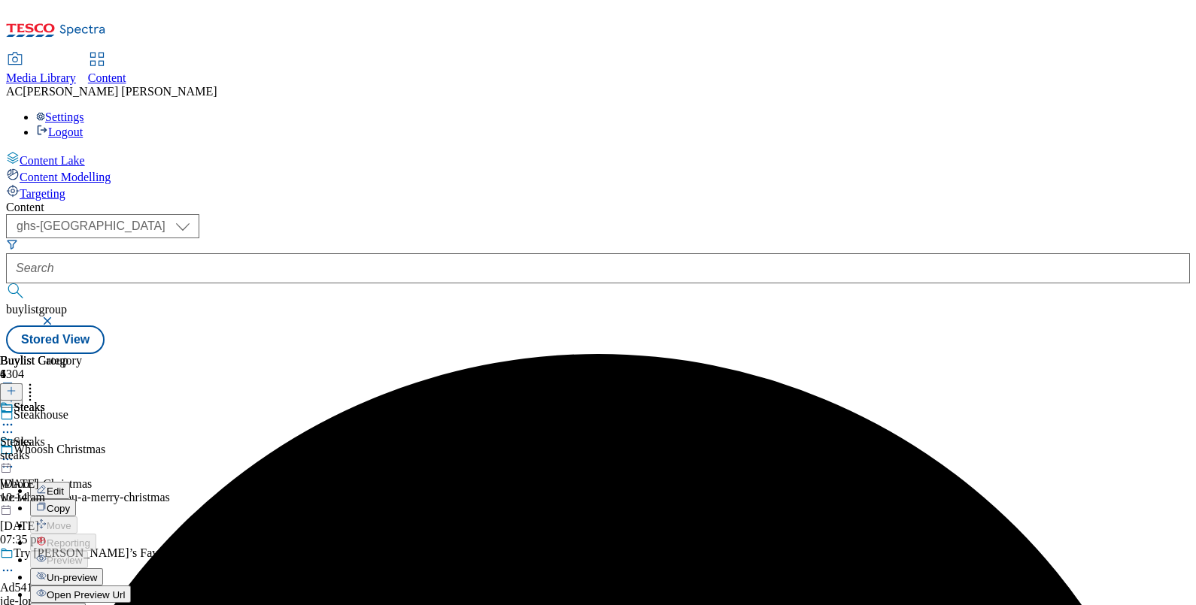
click at [97, 572] on span "Un-preview" at bounding box center [72, 577] width 50 height 11
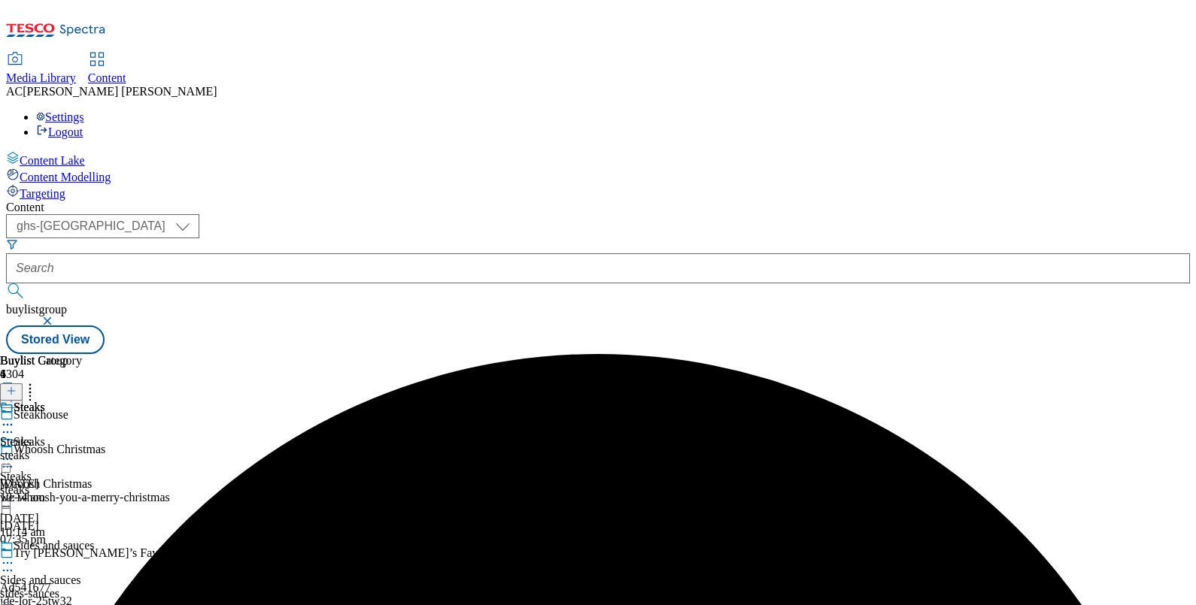
click at [15, 452] on icon at bounding box center [7, 459] width 15 height 15
click at [82, 555] on span "Preview" at bounding box center [64, 560] width 35 height 11
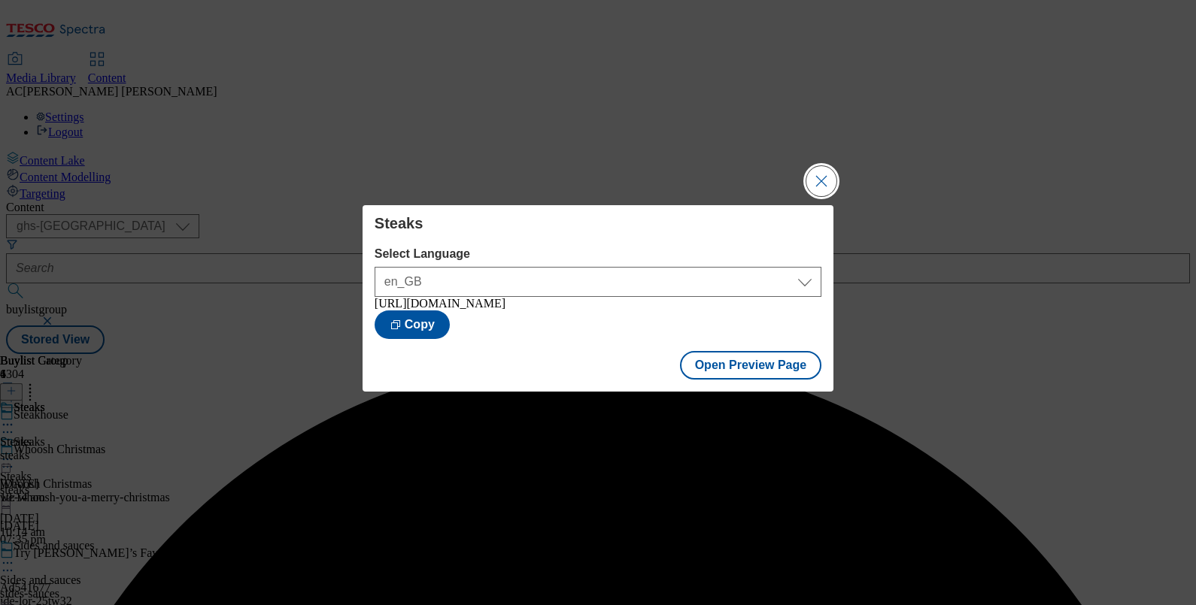
click at [828, 174] on button "Close Modal" at bounding box center [821, 181] width 30 height 30
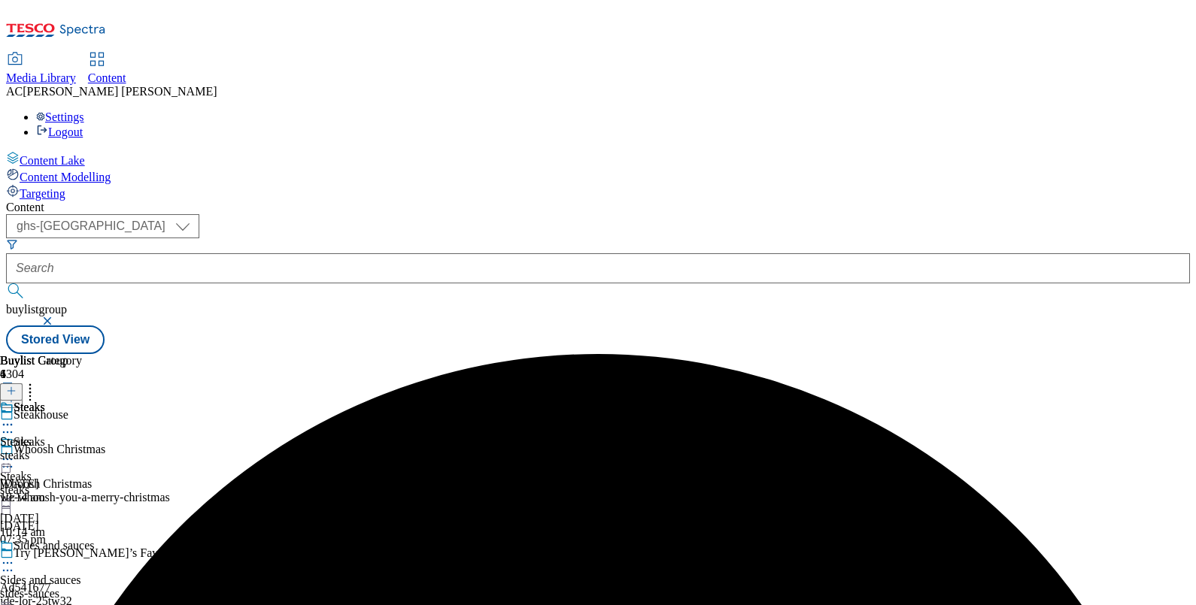
click at [15, 452] on icon at bounding box center [7, 459] width 15 height 15
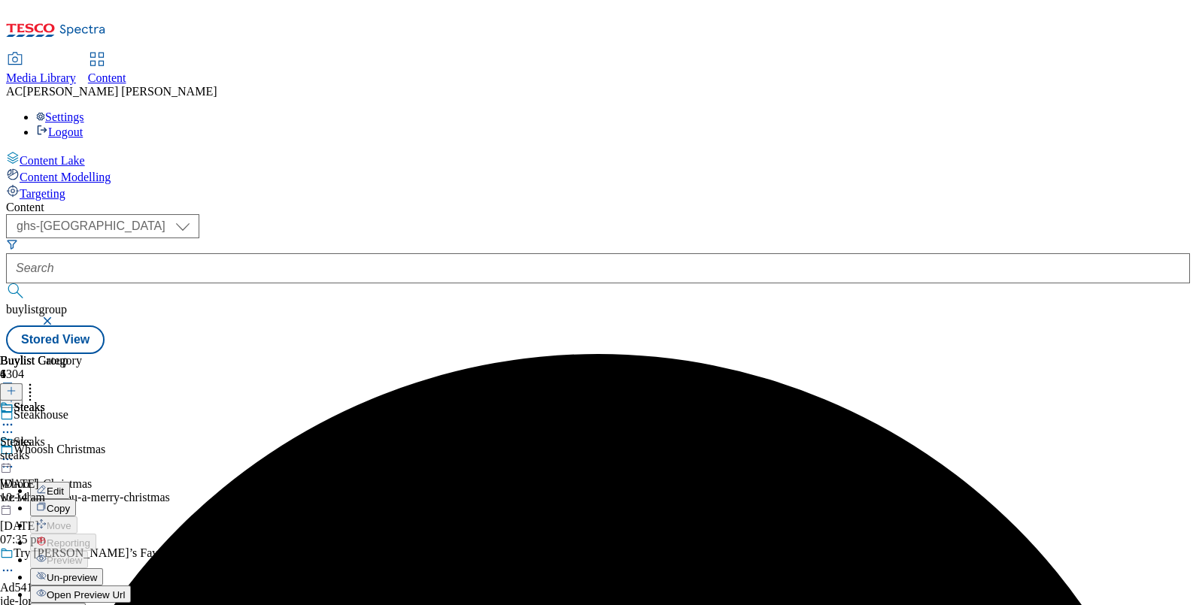
click at [80, 605] on span "Publish" at bounding box center [63, 612] width 33 height 11
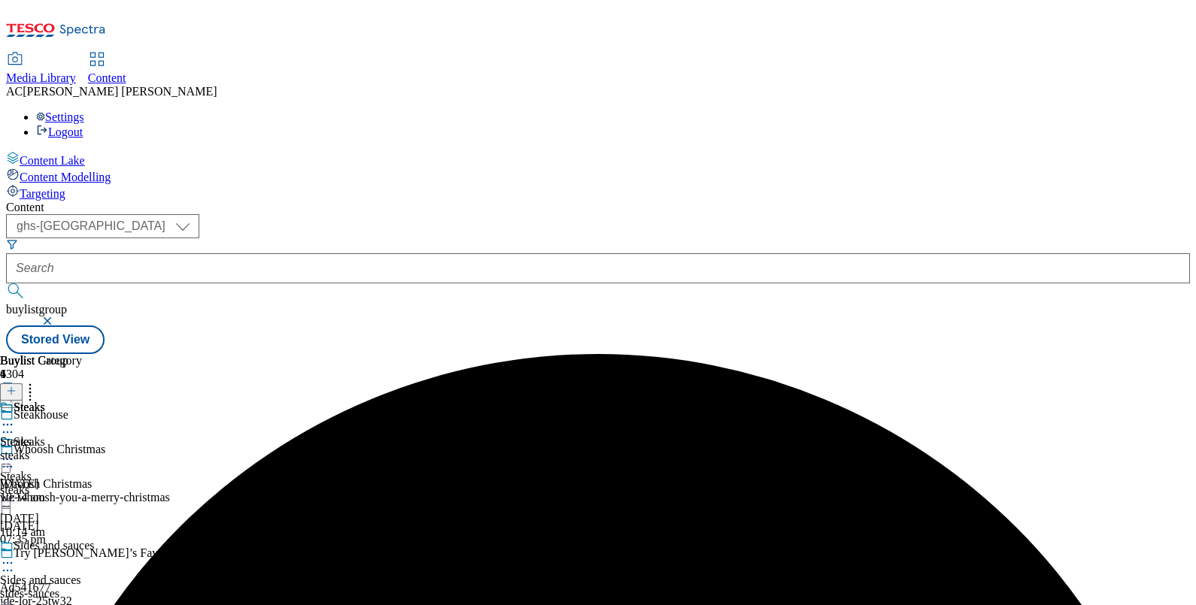
scroll to position [145, 0]
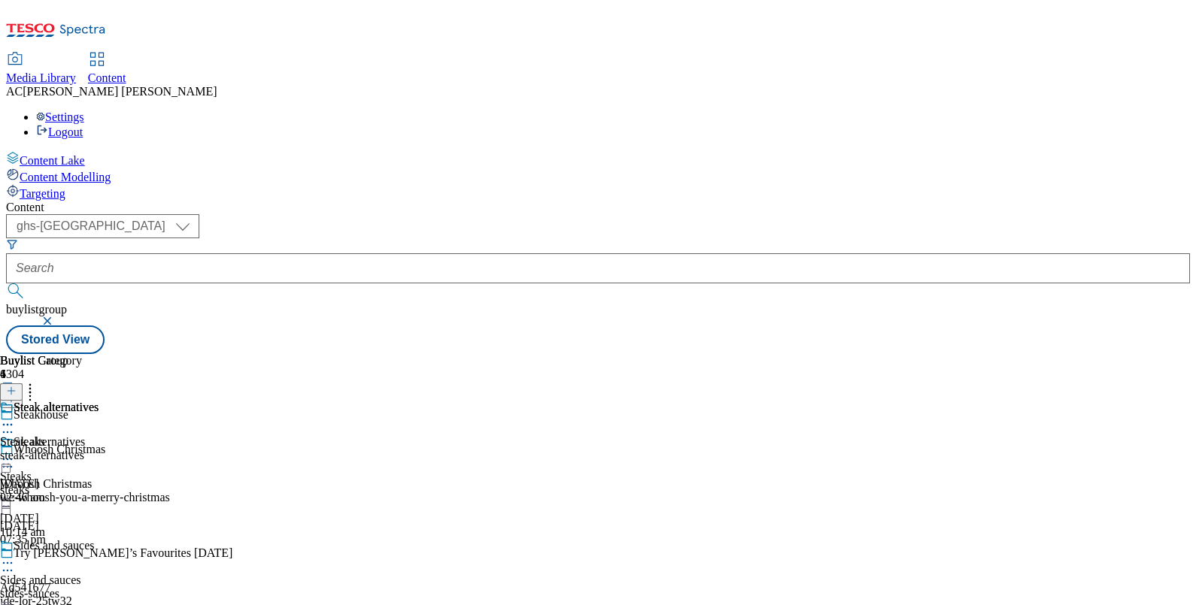
click at [15, 417] on icon at bounding box center [7, 424] width 15 height 15
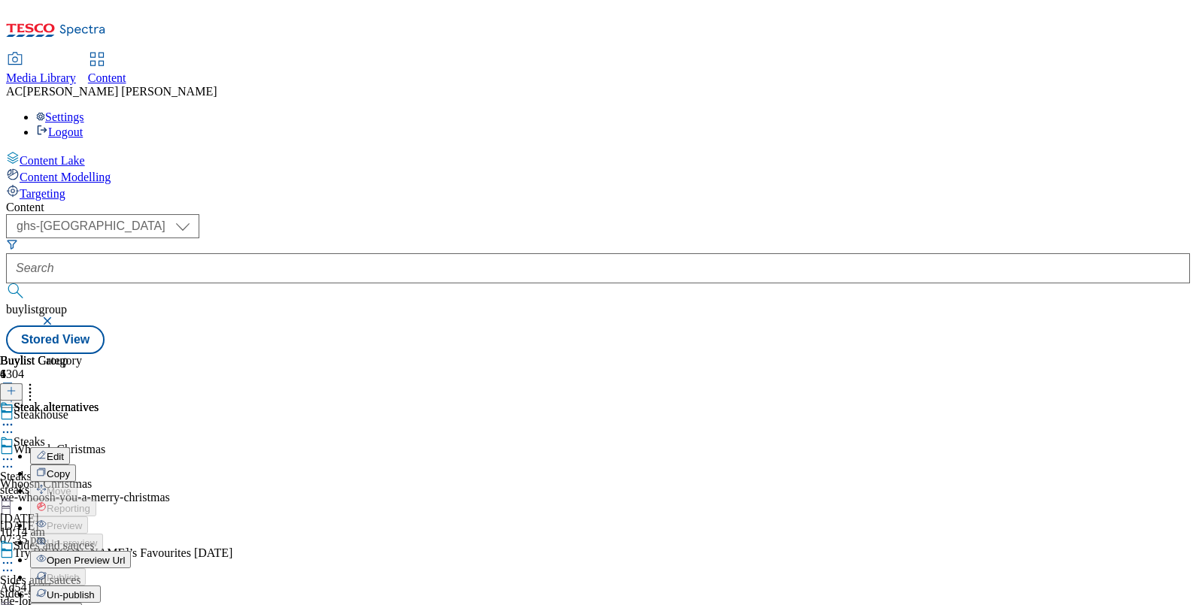
click at [131, 401] on div "Steak alternatives Edit Copy Move Reporting Preview Un-preview Open Preview Url…" at bounding box center [65, 551] width 131 height 301
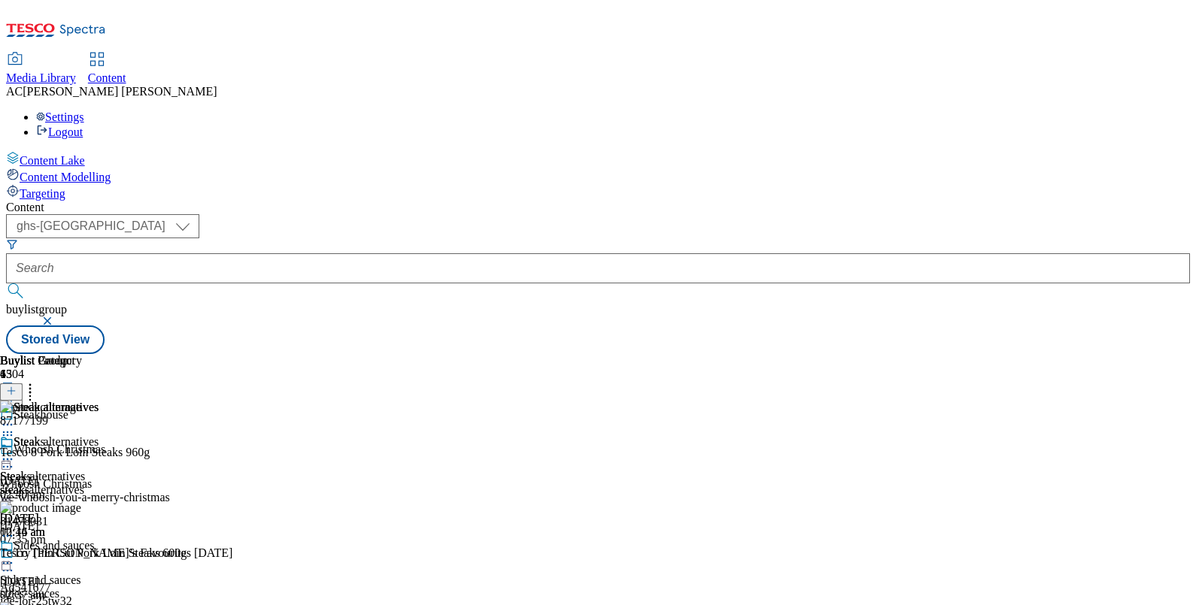
scroll to position [0, 139]
click at [38, 381] on icon at bounding box center [30, 388] width 15 height 15
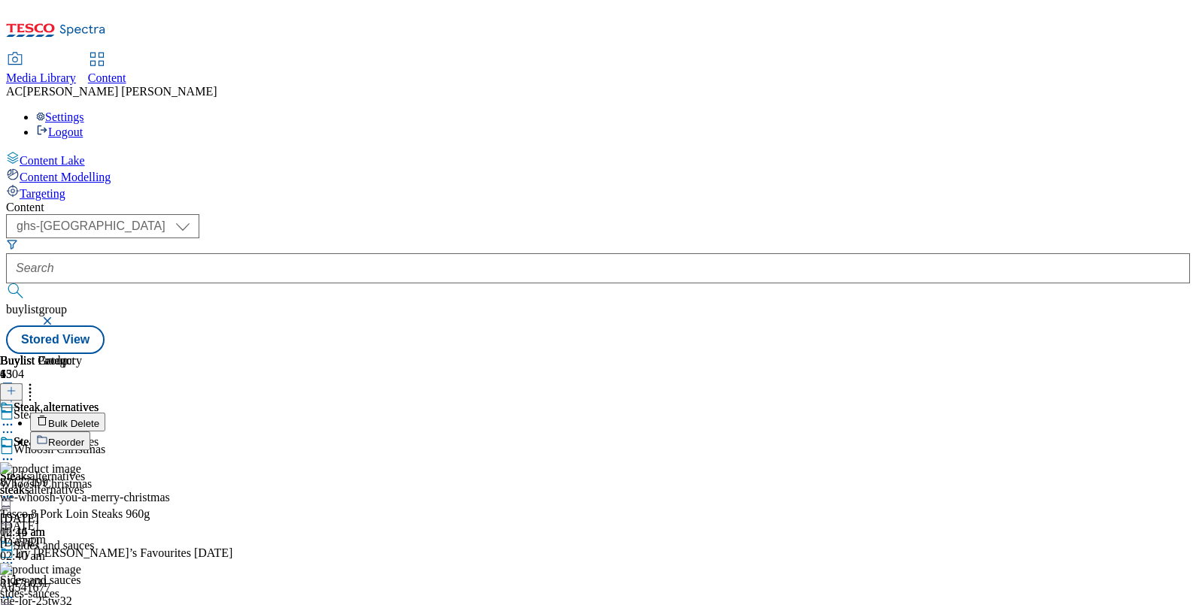
click at [84, 437] on span "Reorder" at bounding box center [66, 442] width 36 height 11
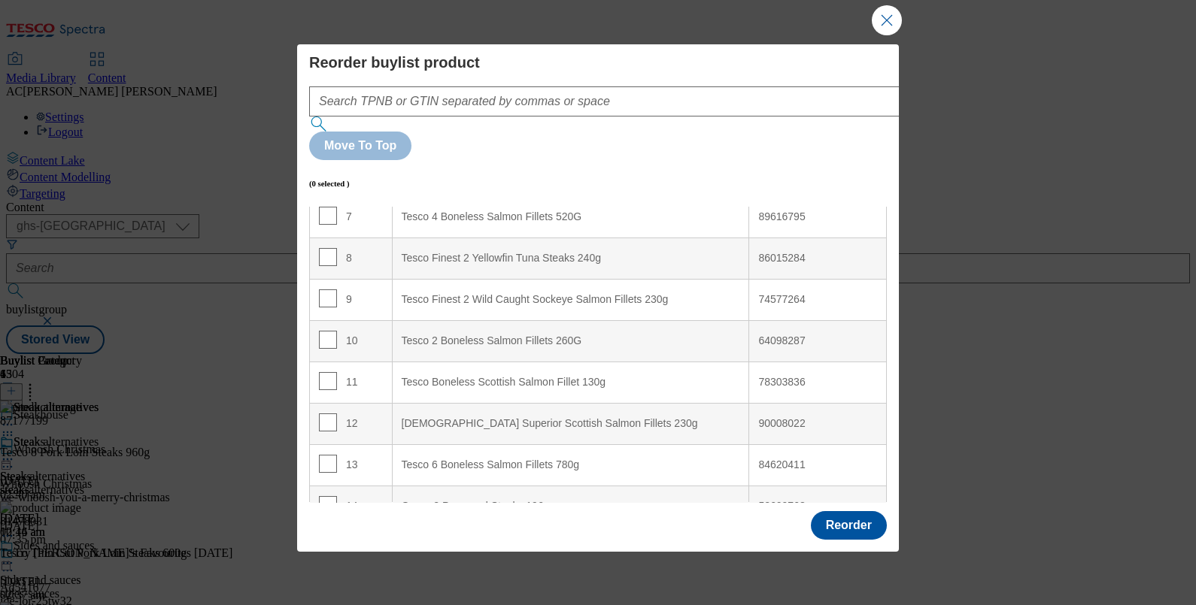
scroll to position [313, 0]
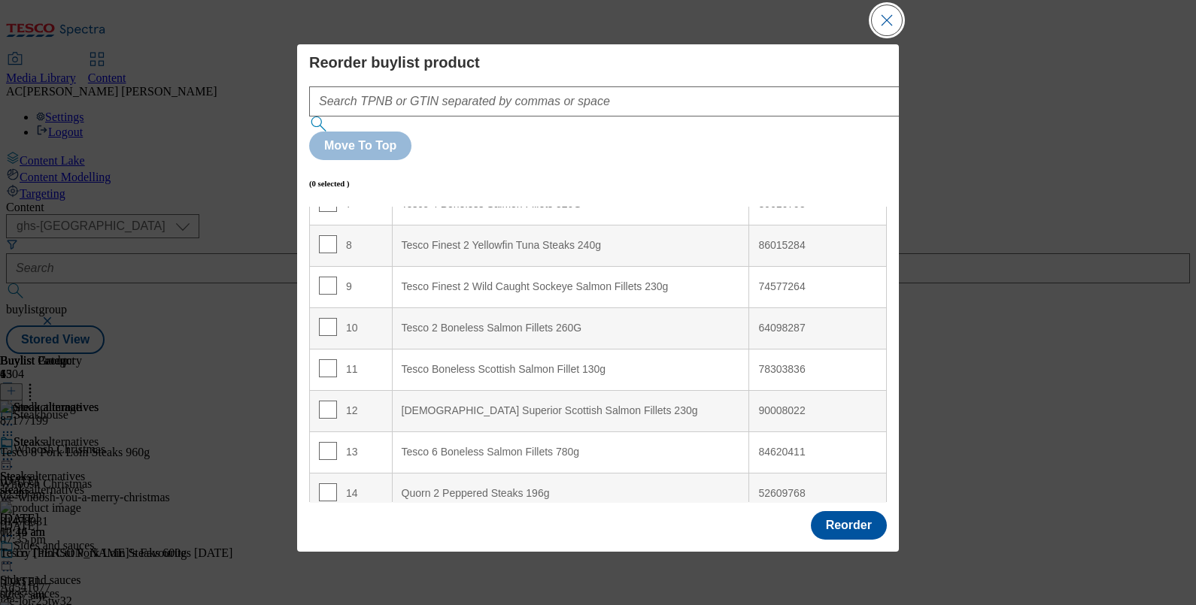
click at [885, 28] on button "Close Modal" at bounding box center [887, 20] width 30 height 30
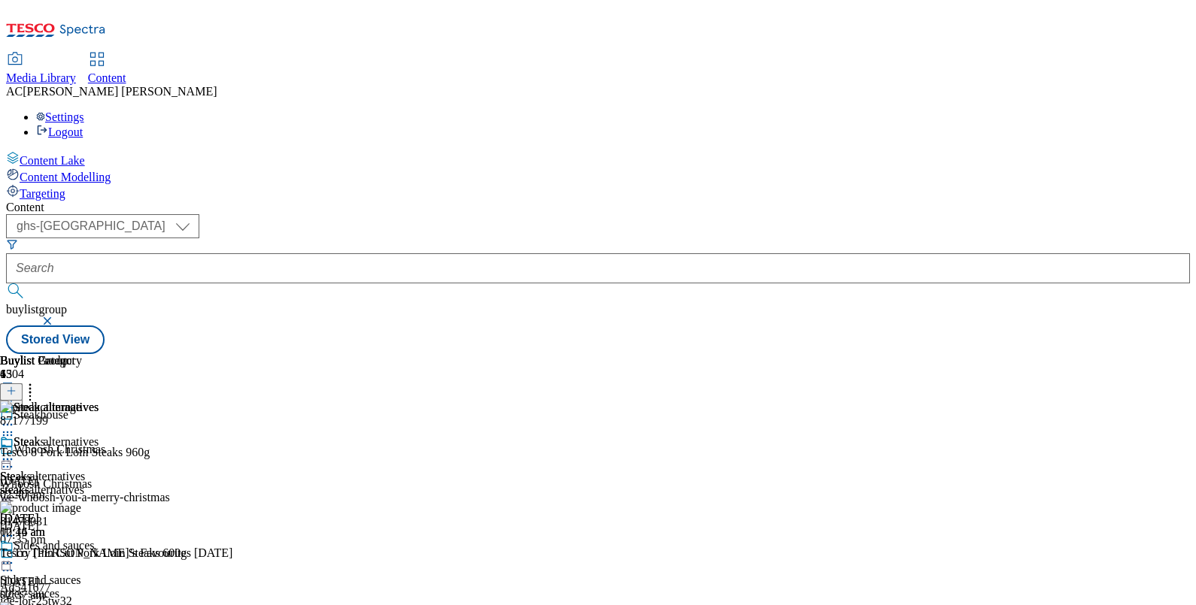
click at [17, 386] on icon at bounding box center [11, 391] width 11 height 11
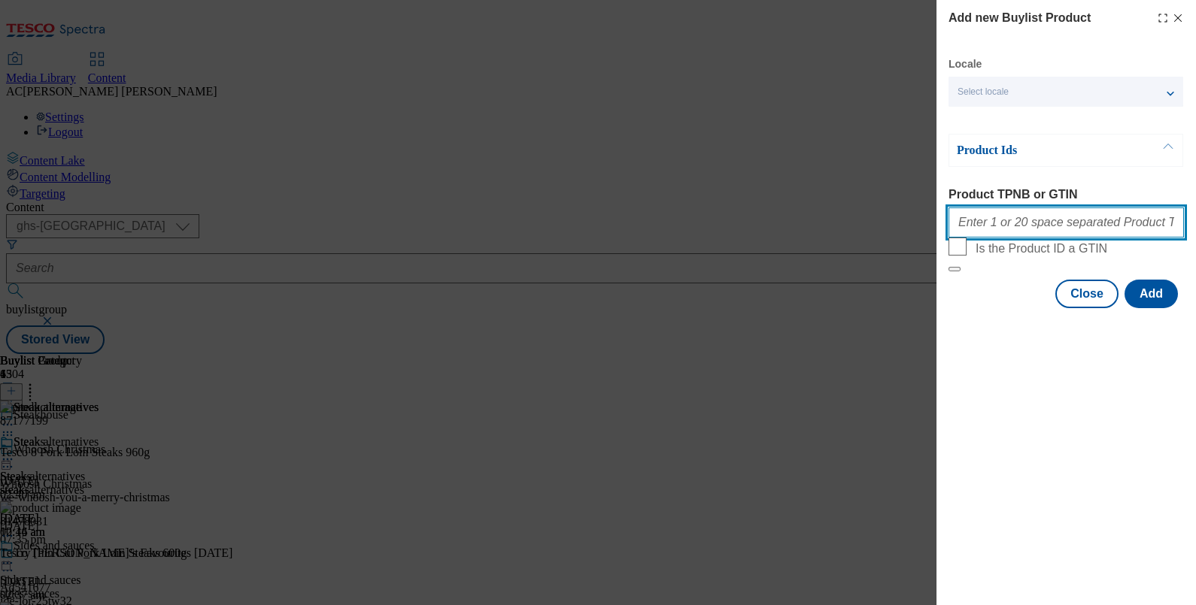
click at [1070, 226] on input "Product TPNB or GTIN" at bounding box center [1065, 223] width 235 height 30
paste input "93822625 93767517 93281890 93351836 93488939 93767581 93818625 93339541"
type input "93822625 93767517 93281890 93351836 93488939 93767581 93818625 93339541"
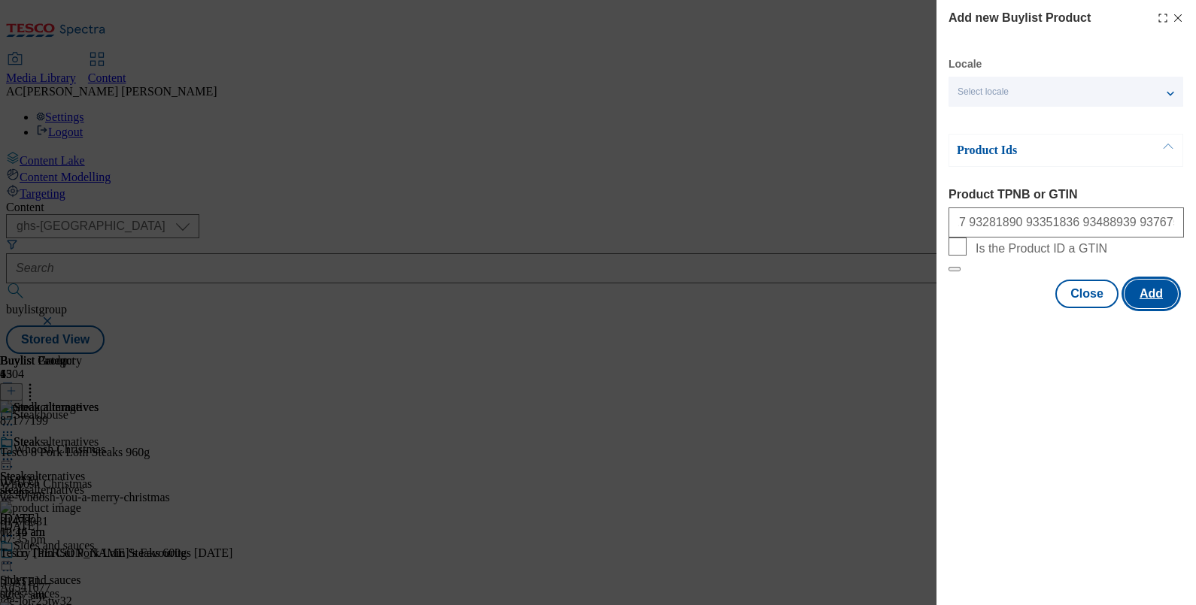
click at [1143, 308] on button "Add" at bounding box center [1150, 294] width 53 height 29
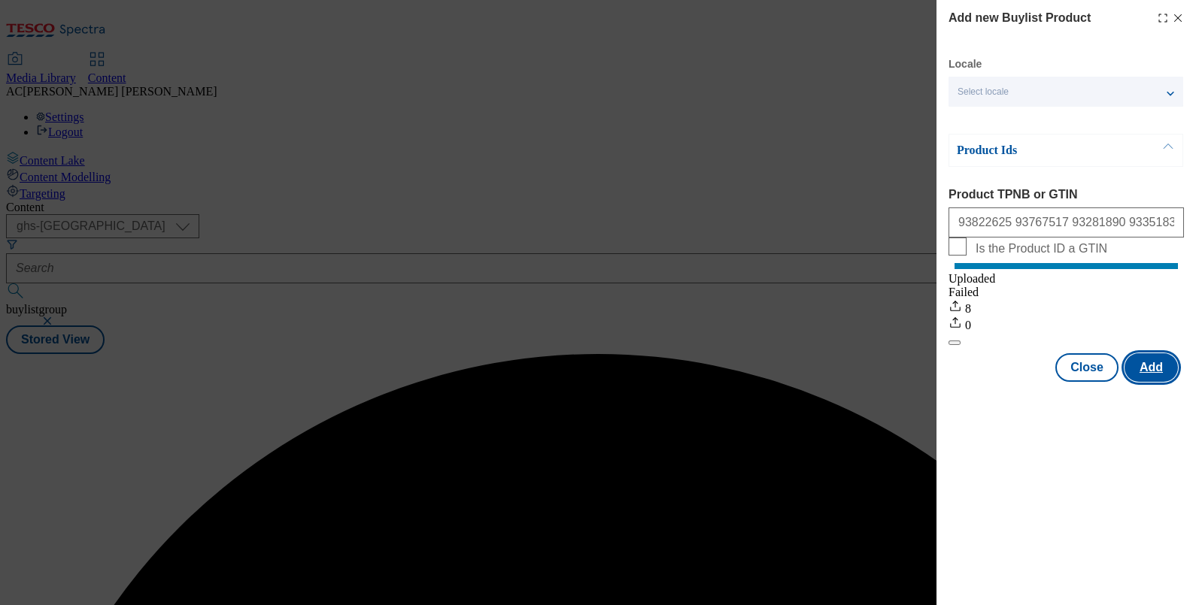
scroll to position [0, 0]
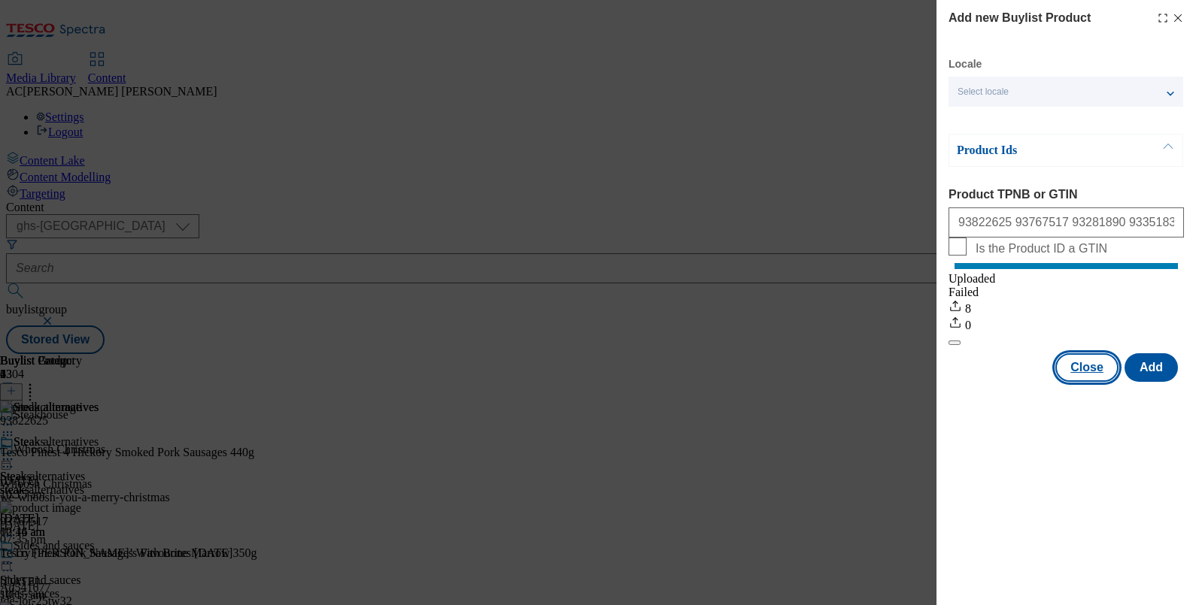
click at [1091, 382] on button "Close" at bounding box center [1086, 368] width 63 height 29
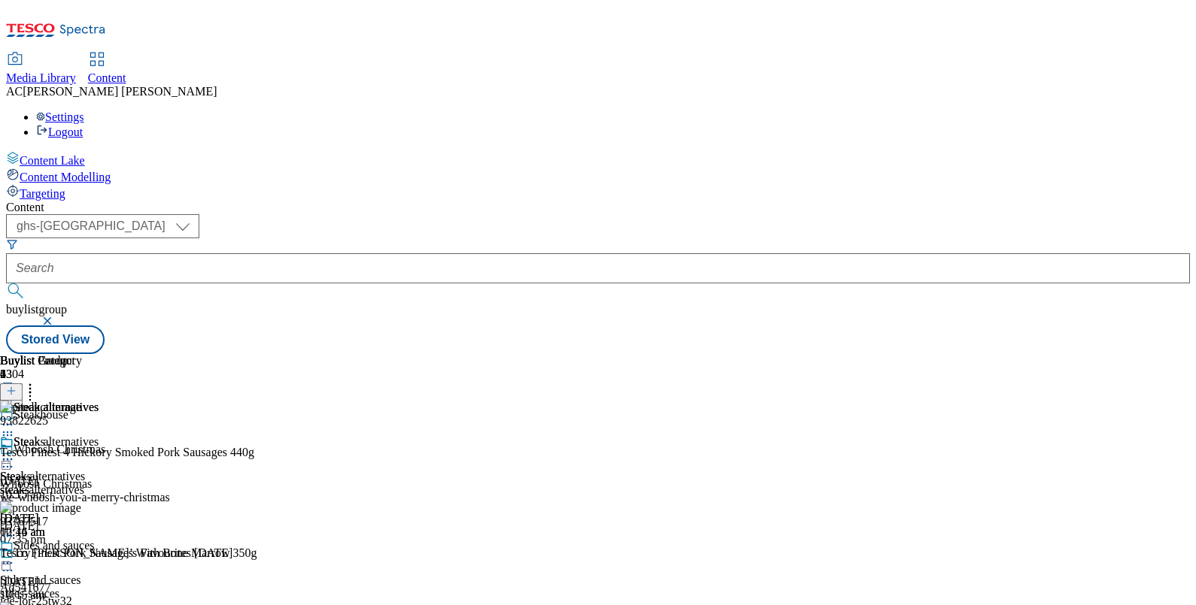
scroll to position [145, 0]
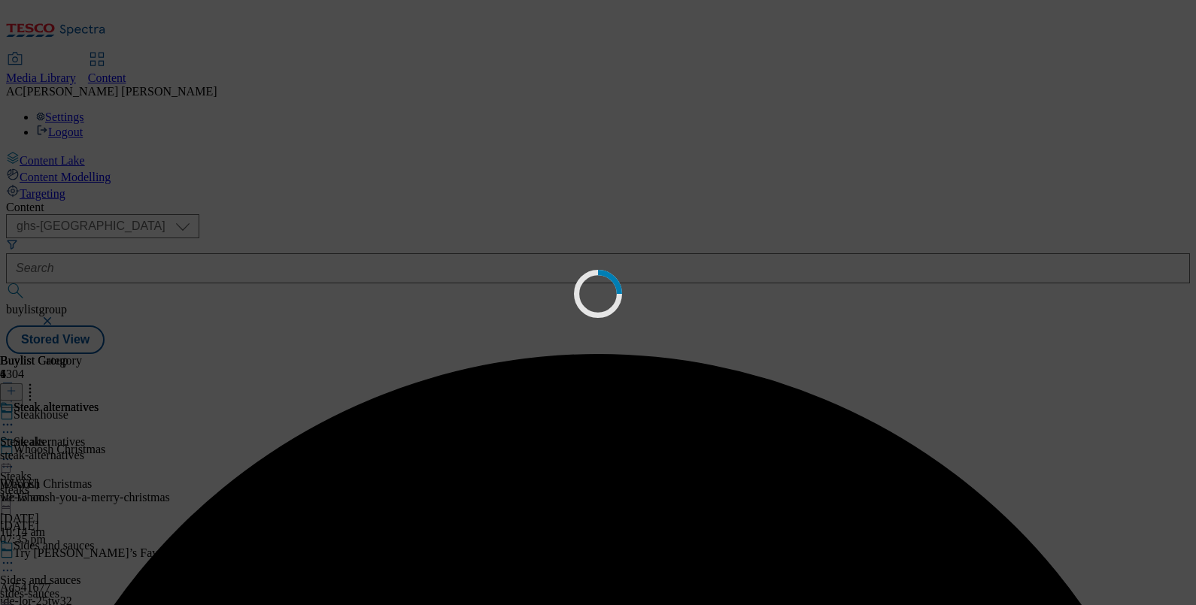
scroll to position [0, 0]
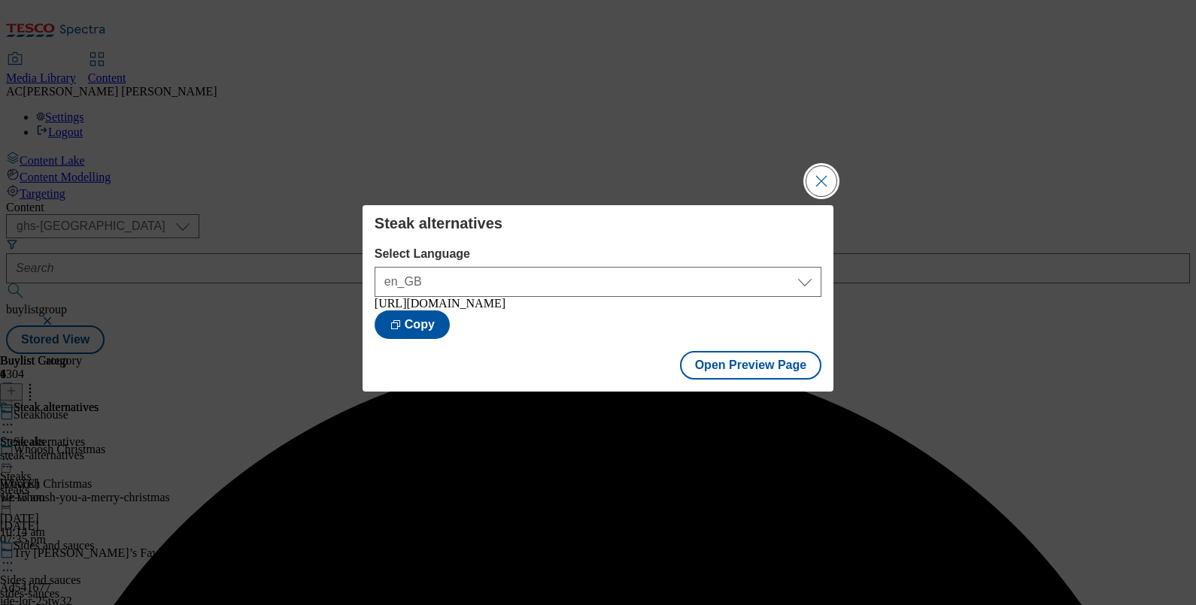
click at [816, 176] on button "Close Modal" at bounding box center [821, 181] width 30 height 30
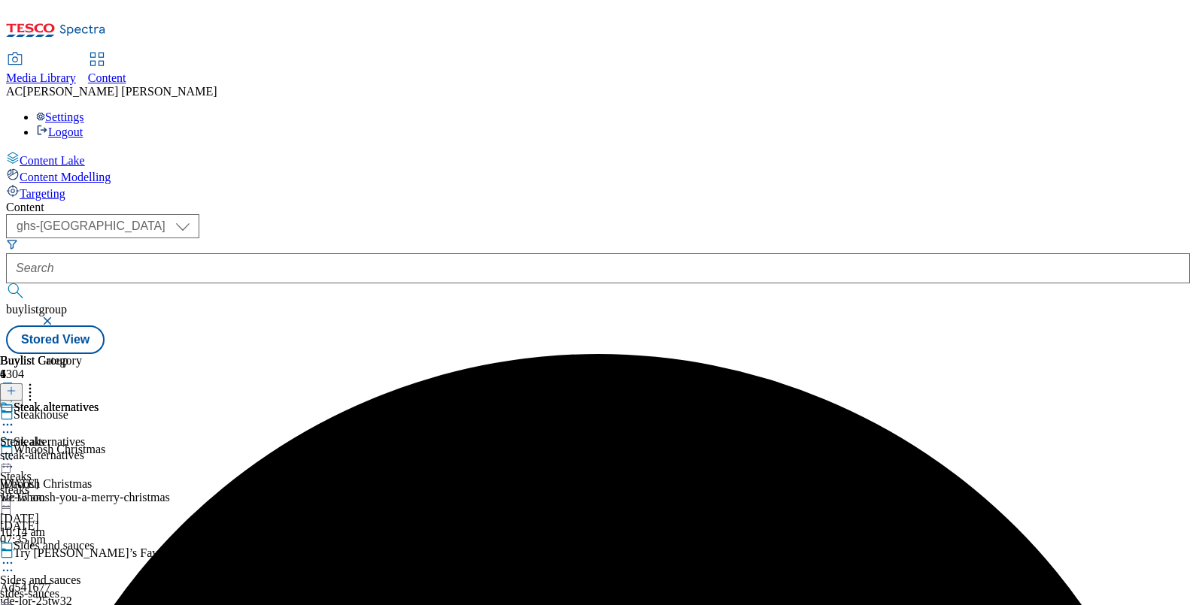
scroll to position [145, 0]
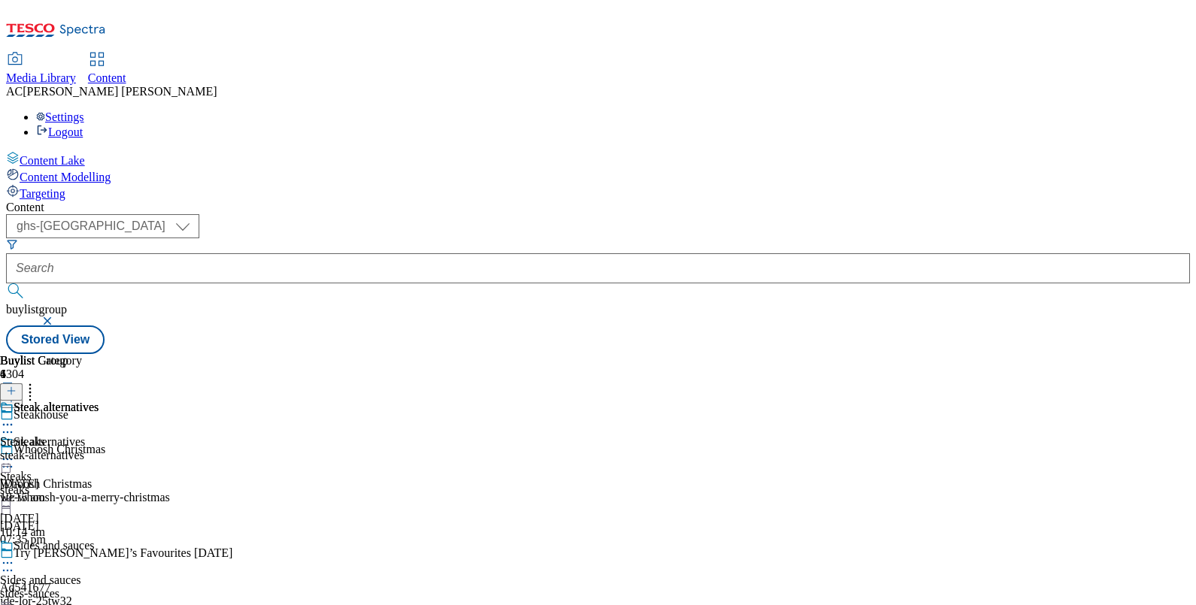
scroll to position [112, 0]
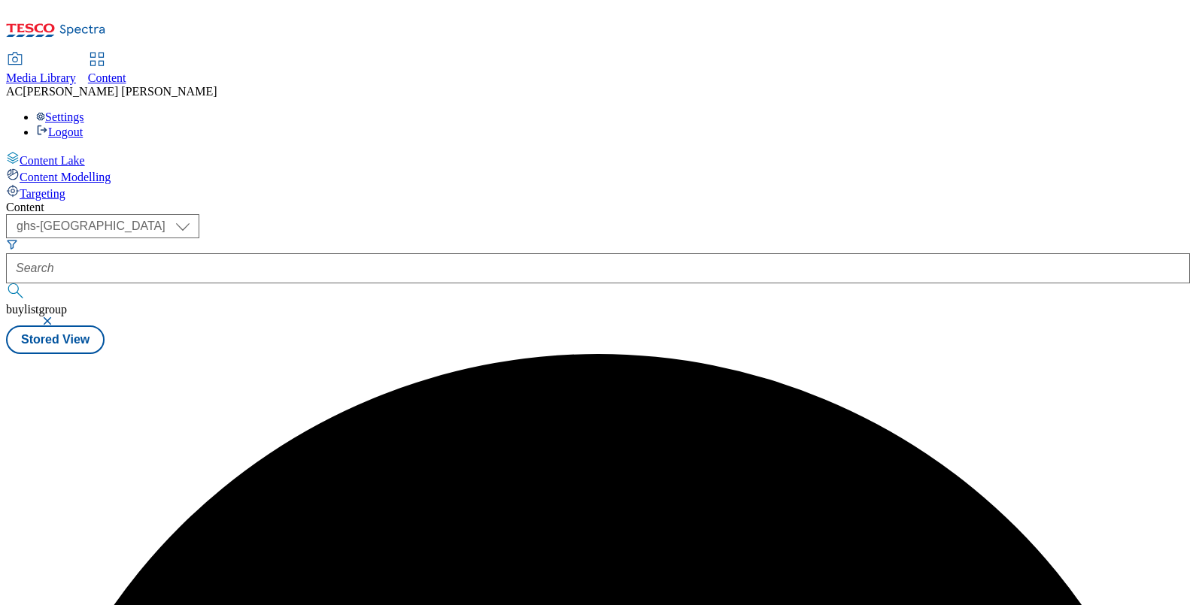
scroll to position [0, 0]
